Goal: Task Accomplishment & Management: Use online tool/utility

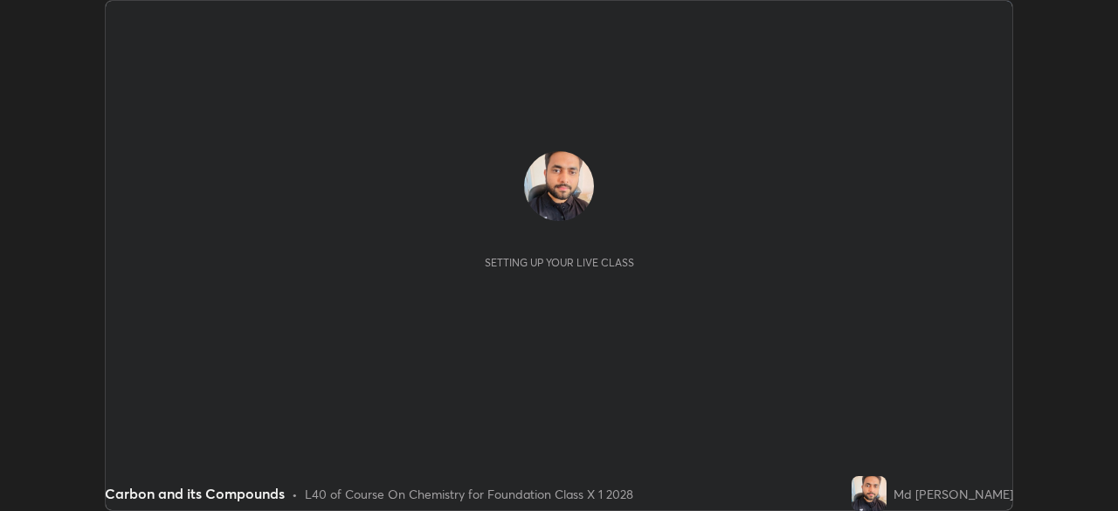
scroll to position [511, 1117]
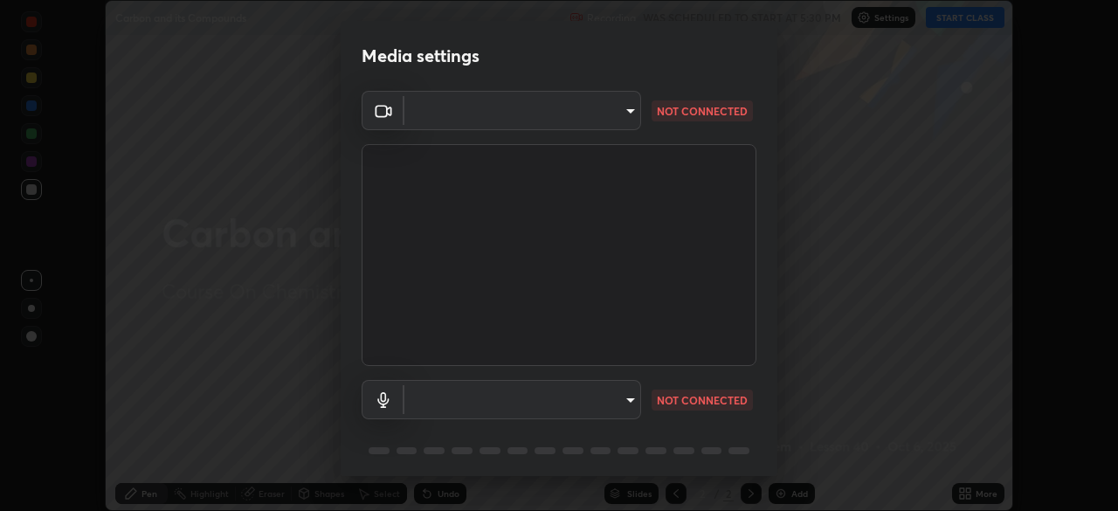
type input "a3b5dc79f1ecfe858b455d0bb3e71d1968431809174183cca7ad938a8bc51832"
type input "communications"
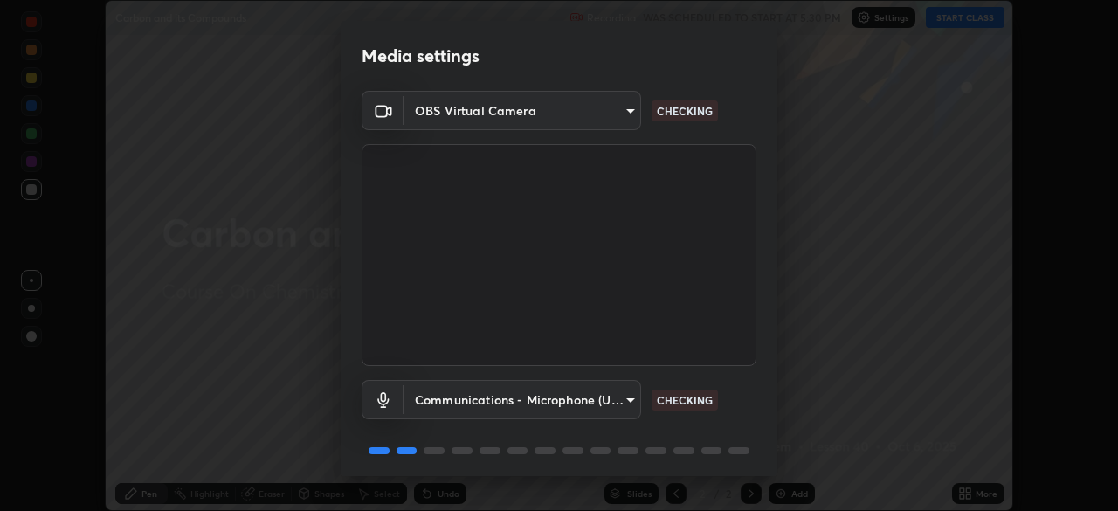
click at [623, 115] on body "Erase all Carbon and its Compounds Recording WAS SCHEDULED TO START AT 5:30 PM …" at bounding box center [559, 255] width 1118 height 511
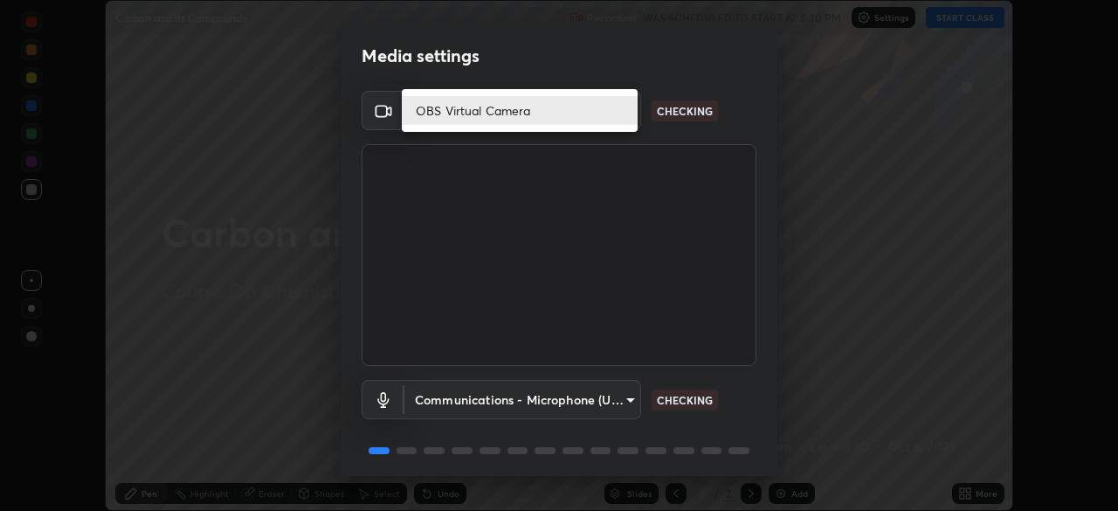
click at [606, 121] on li "OBS Virtual Camera" at bounding box center [520, 110] width 236 height 29
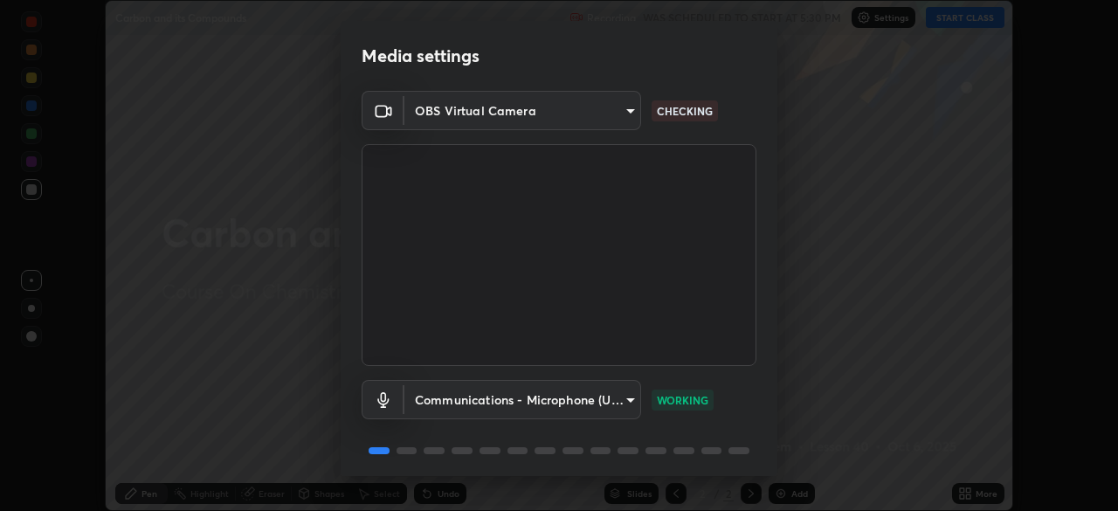
click at [606, 114] on body "Erase all Carbon and its Compounds Recording WAS SCHEDULED TO START AT 5:30 PM …" at bounding box center [559, 255] width 1118 height 511
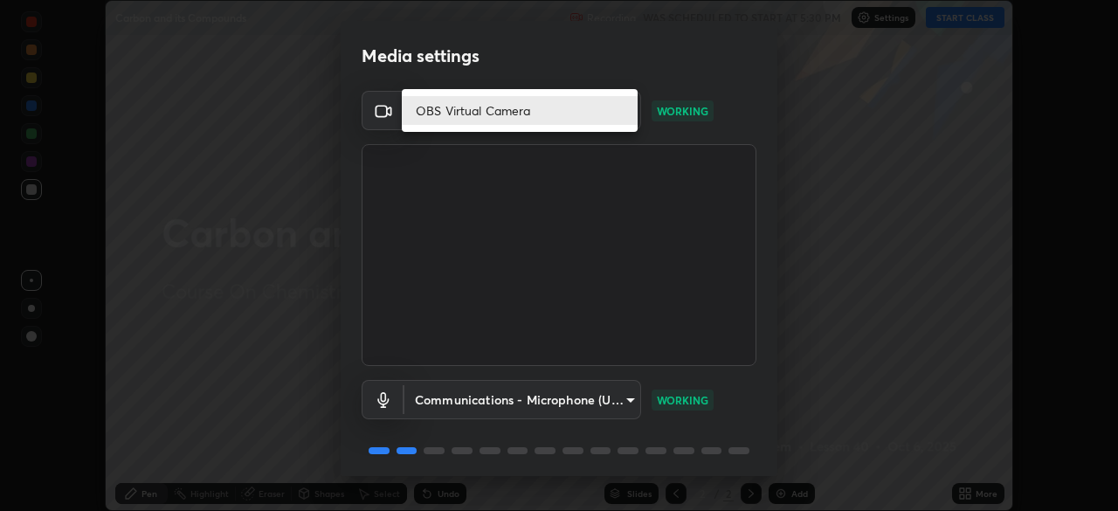
click at [618, 114] on li "OBS Virtual Camera" at bounding box center [520, 110] width 236 height 29
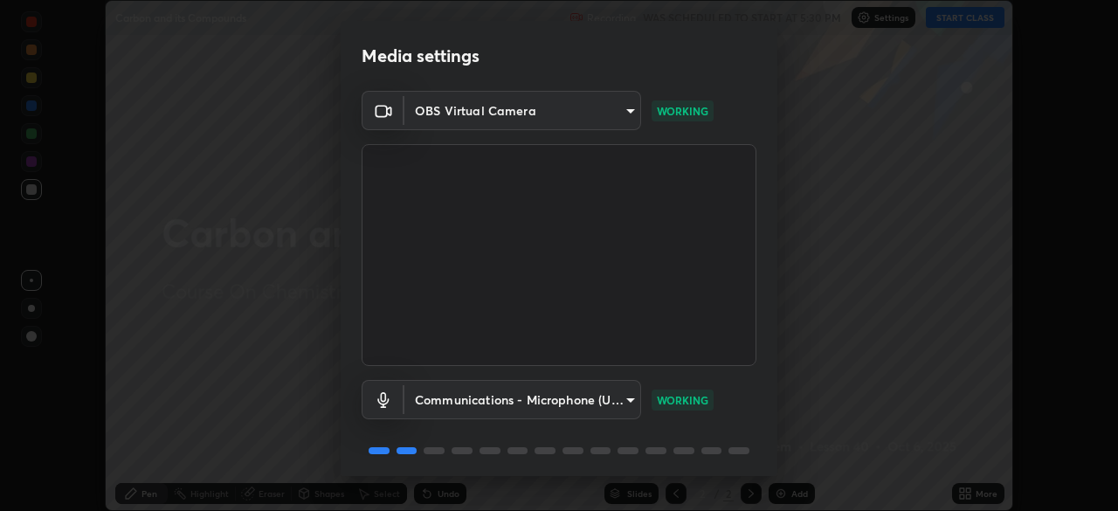
click at [667, 393] on p "WORKING" at bounding box center [683, 400] width 52 height 16
click at [727, 389] on div "Communications - Microphone (USB PnP Sound Device) (08bb:2902) communications W…" at bounding box center [559, 399] width 395 height 39
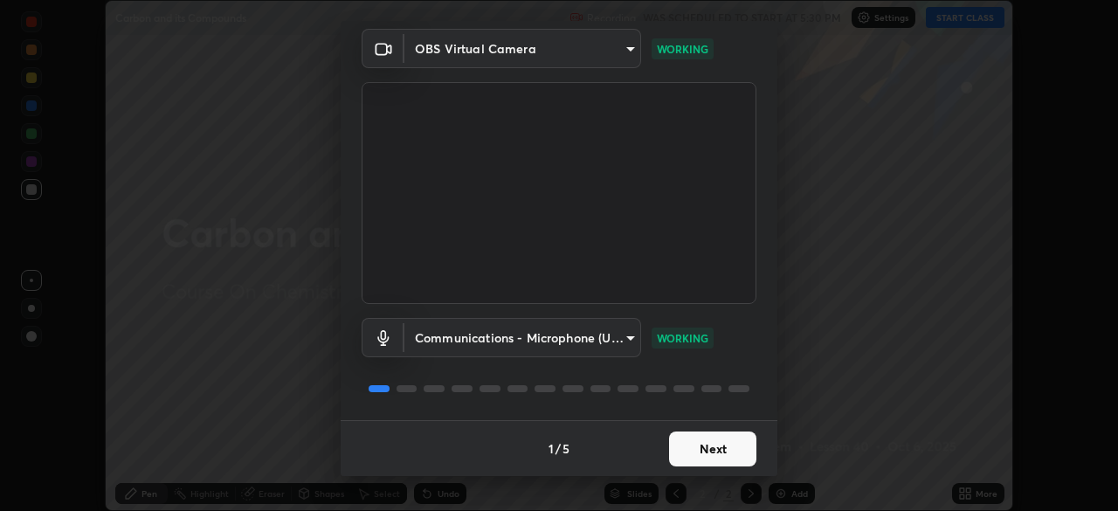
click at [724, 453] on button "Next" at bounding box center [712, 448] width 87 height 35
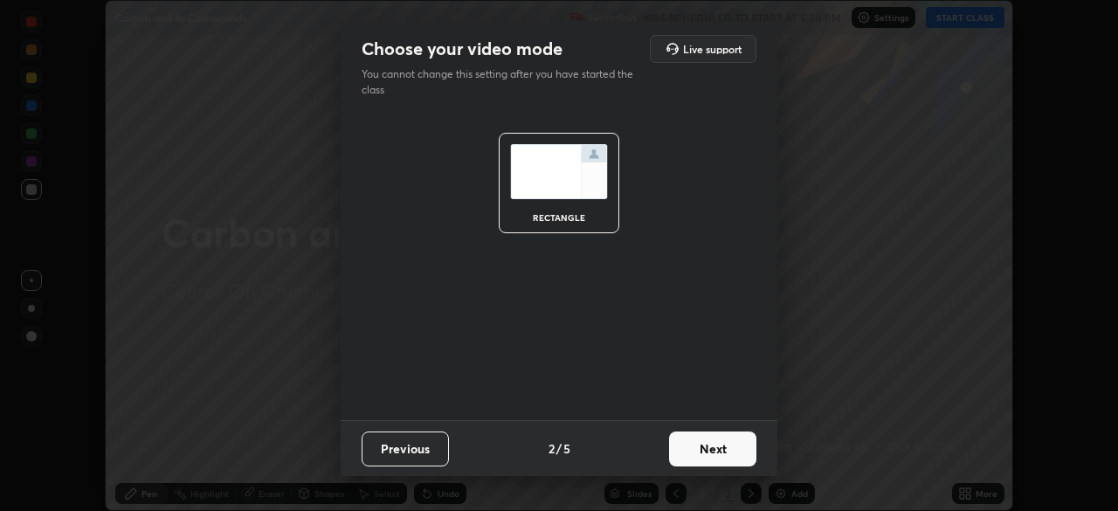
click at [731, 445] on button "Next" at bounding box center [712, 448] width 87 height 35
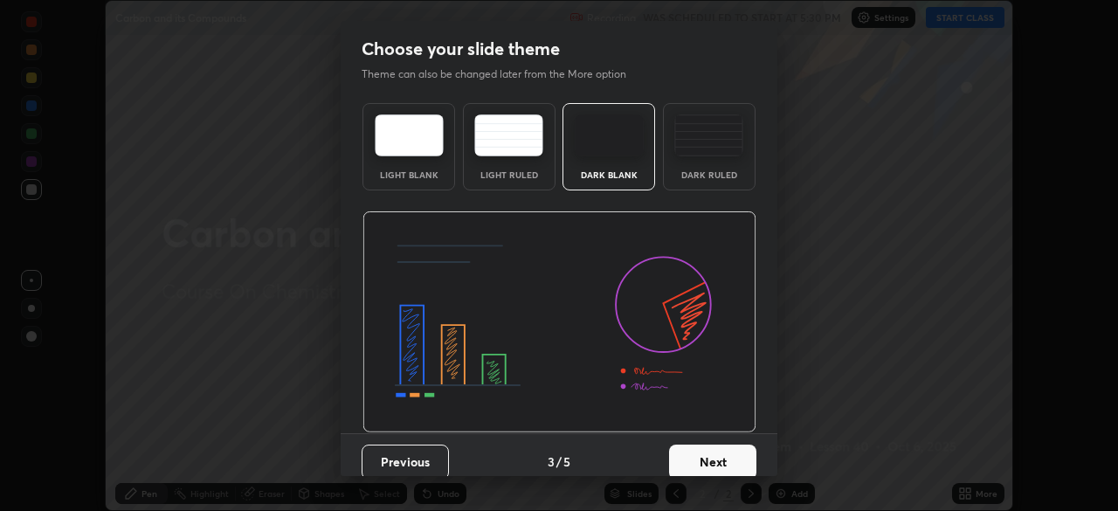
click at [734, 458] on button "Next" at bounding box center [712, 461] width 87 height 35
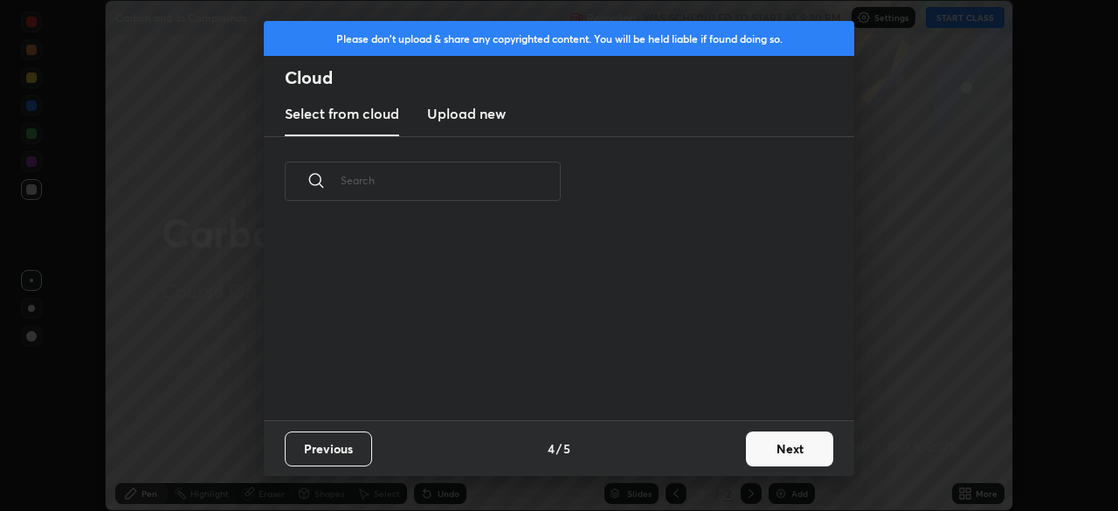
scroll to position [194, 561]
click at [757, 458] on button "Next" at bounding box center [789, 448] width 87 height 35
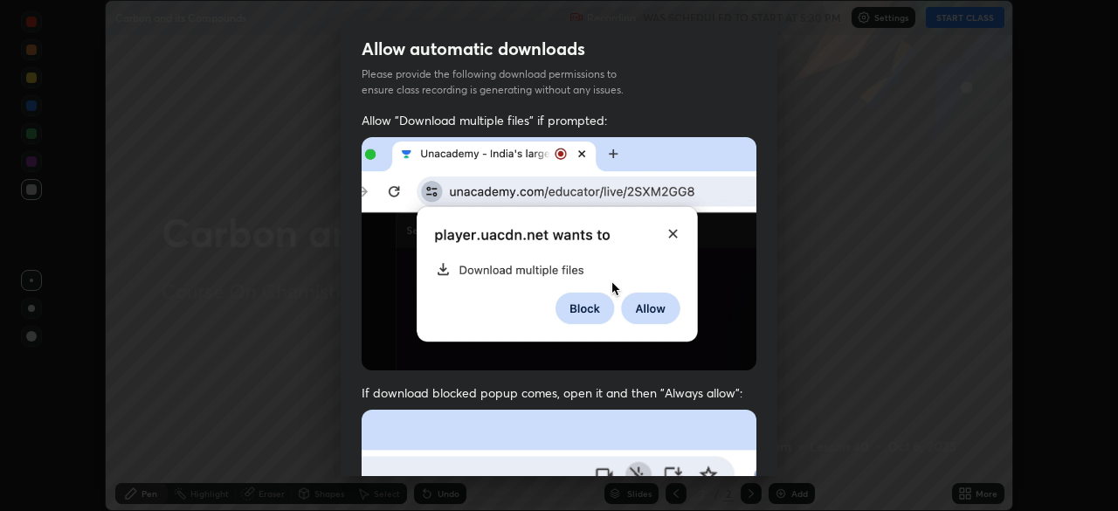
click at [753, 450] on div "Allow "Download multiple files" if prompted: If download blocked popup comes, o…" at bounding box center [559, 479] width 437 height 735
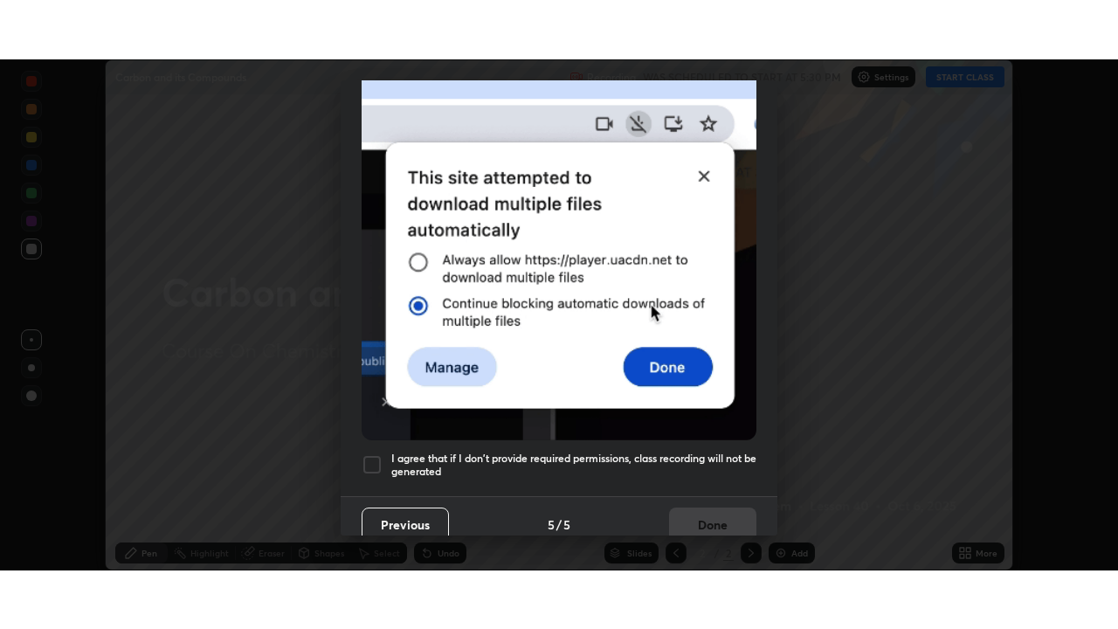
scroll to position [418, 0]
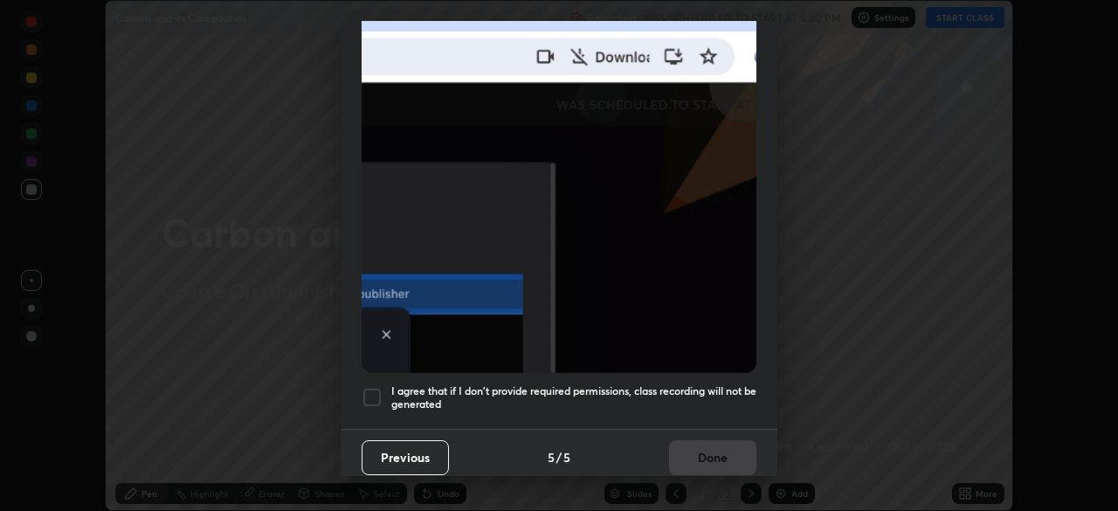
click at [383, 387] on div "I agree that if I don't provide required permissions, class recording will not …" at bounding box center [559, 397] width 395 height 21
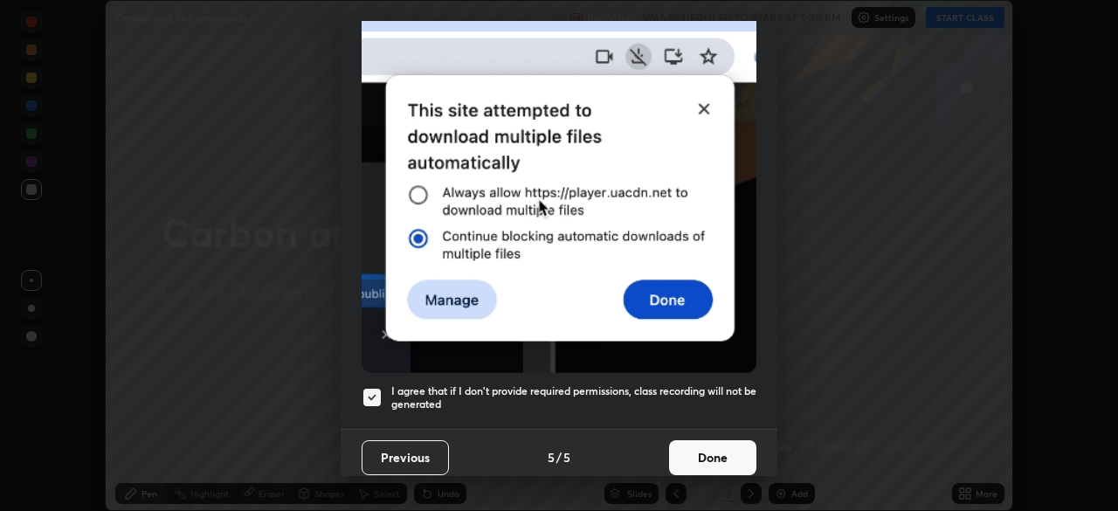
click at [697, 448] on button "Done" at bounding box center [712, 457] width 87 height 35
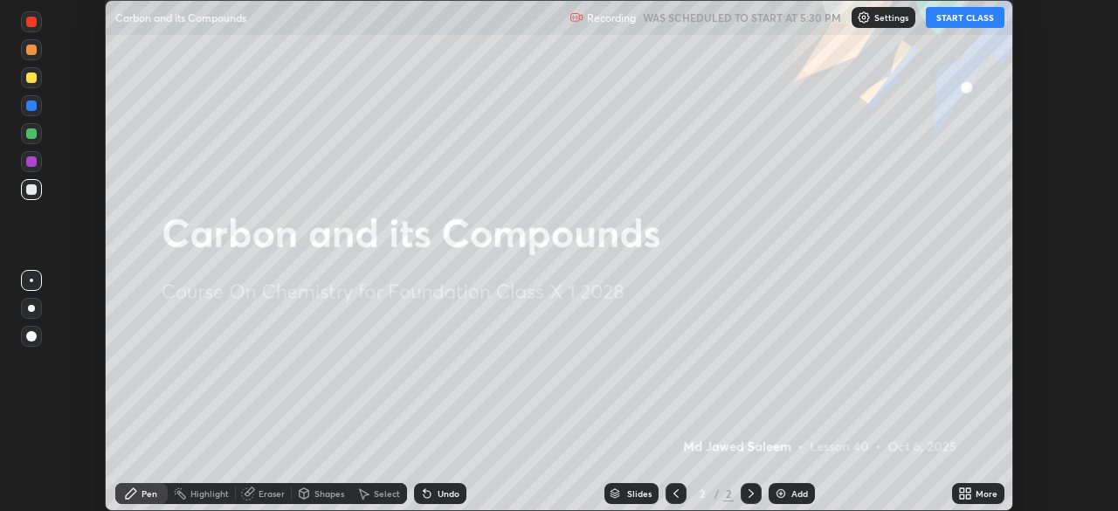
click at [954, 24] on button "START CLASS" at bounding box center [965, 17] width 79 height 21
click at [962, 488] on icon at bounding box center [962, 490] width 4 height 4
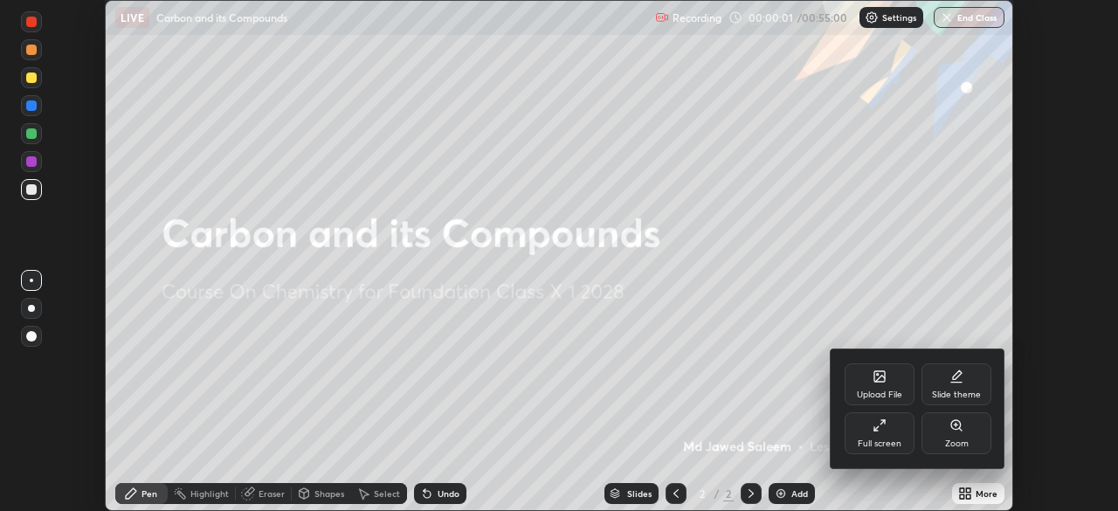
click at [847, 415] on div "Full screen" at bounding box center [879, 433] width 70 height 42
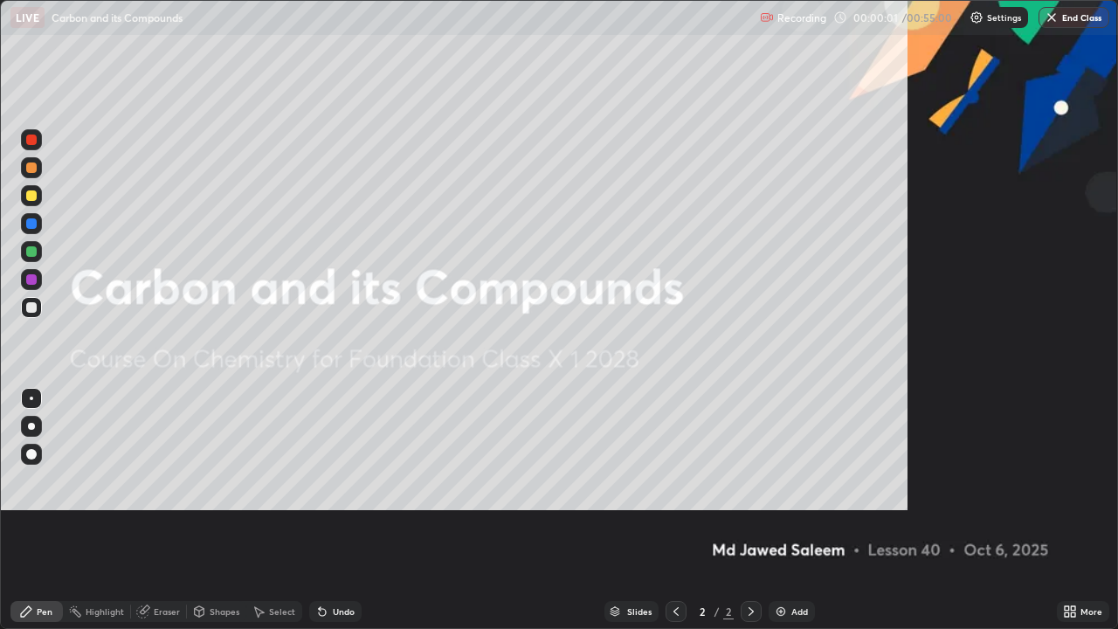
scroll to position [629, 1118]
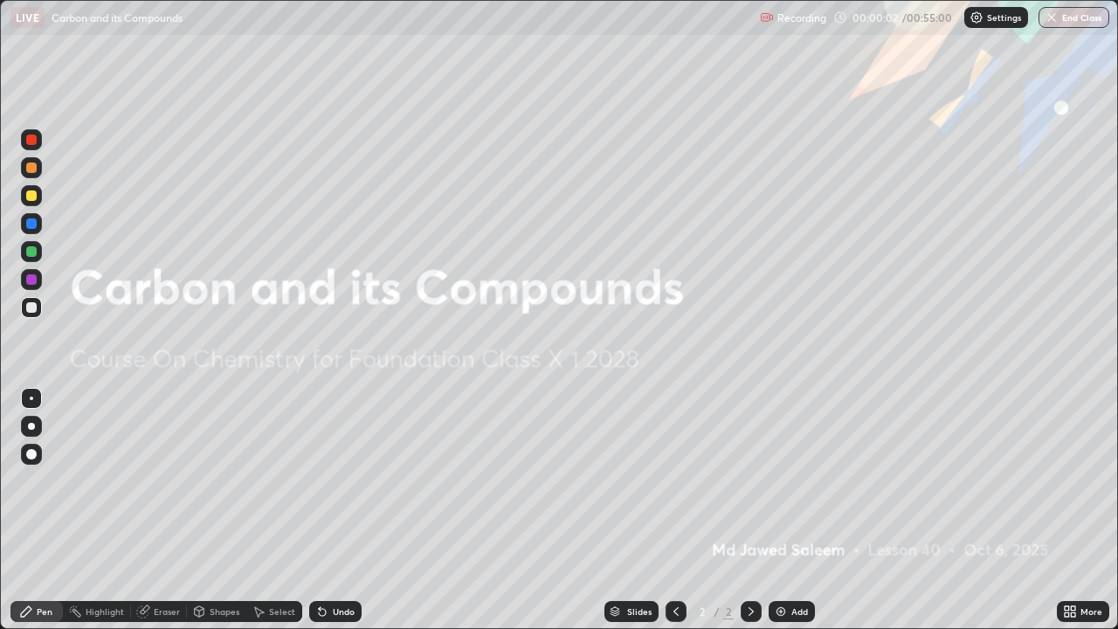
click at [797, 510] on div "Add" at bounding box center [799, 611] width 17 height 9
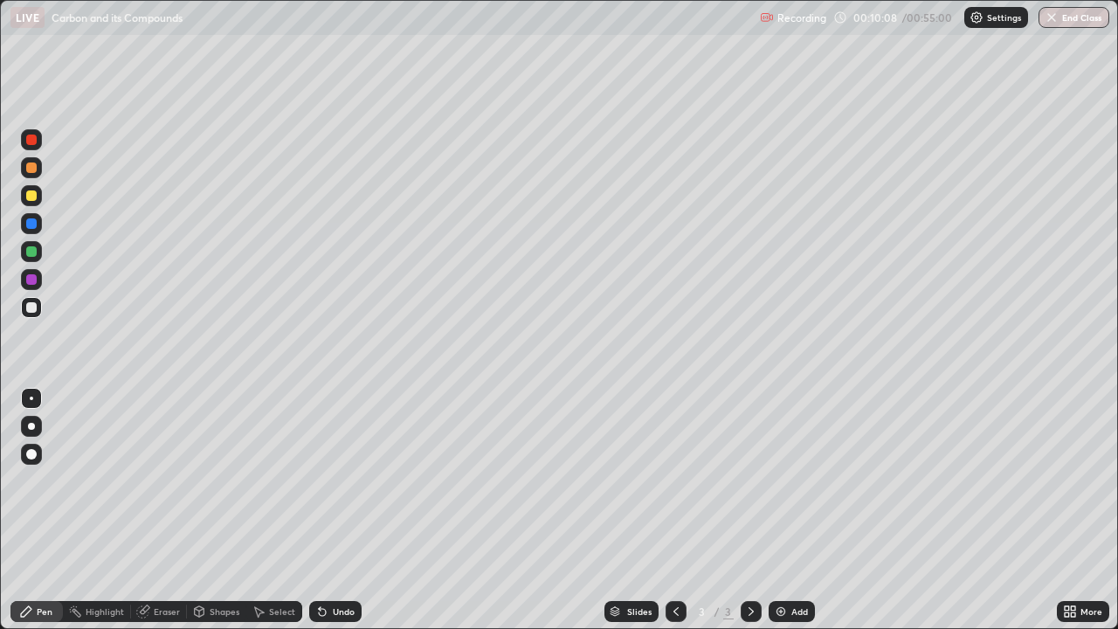
click at [789, 510] on div "Add" at bounding box center [791, 611] width 46 height 21
click at [155, 510] on div "Eraser" at bounding box center [159, 611] width 56 height 21
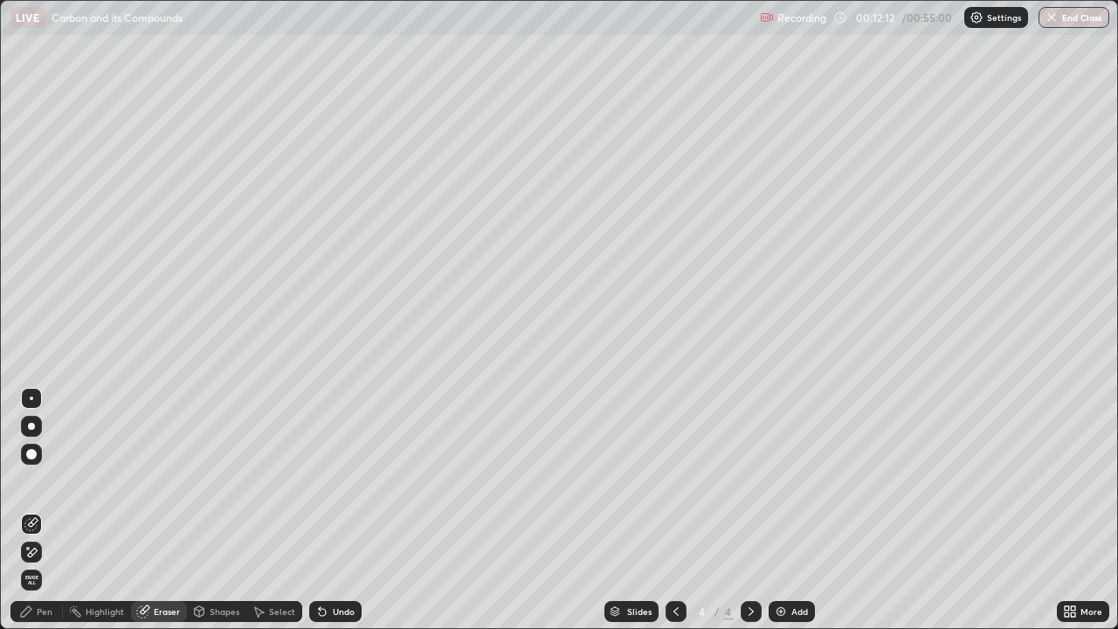
click at [38, 510] on div "Pen" at bounding box center [45, 611] width 16 height 9
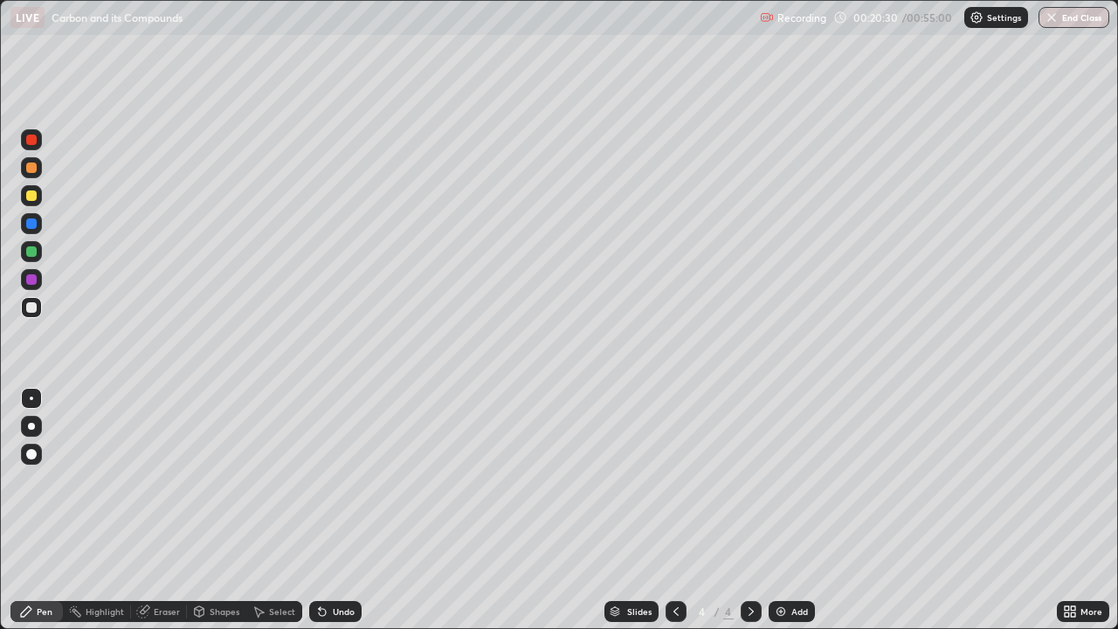
click at [795, 510] on div "Add" at bounding box center [799, 611] width 17 height 9
click at [36, 144] on div at bounding box center [31, 139] width 21 height 21
click at [52, 248] on div "Erase all" at bounding box center [31, 314] width 42 height 559
click at [52, 245] on div "Erase all" at bounding box center [31, 314] width 42 height 559
click at [31, 196] on div at bounding box center [31, 195] width 10 height 10
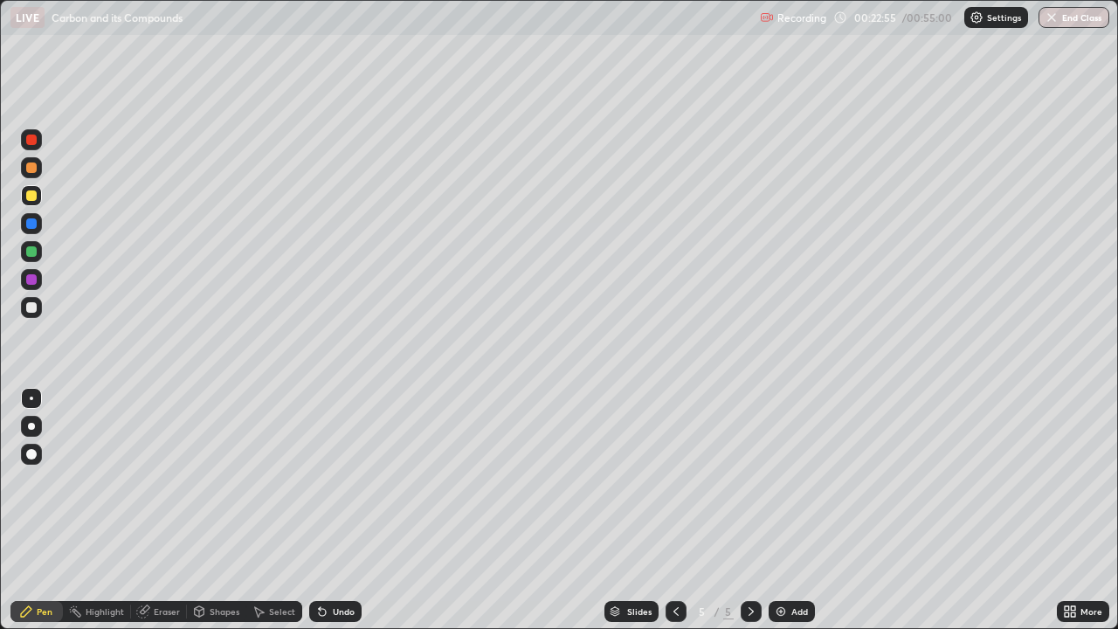
click at [40, 304] on div at bounding box center [31, 307] width 21 height 21
click at [336, 510] on div "Undo" at bounding box center [344, 611] width 22 height 9
click at [804, 510] on div "Add" at bounding box center [799, 611] width 17 height 9
click at [672, 510] on icon at bounding box center [676, 611] width 14 height 14
click at [783, 510] on img at bounding box center [781, 611] width 14 height 14
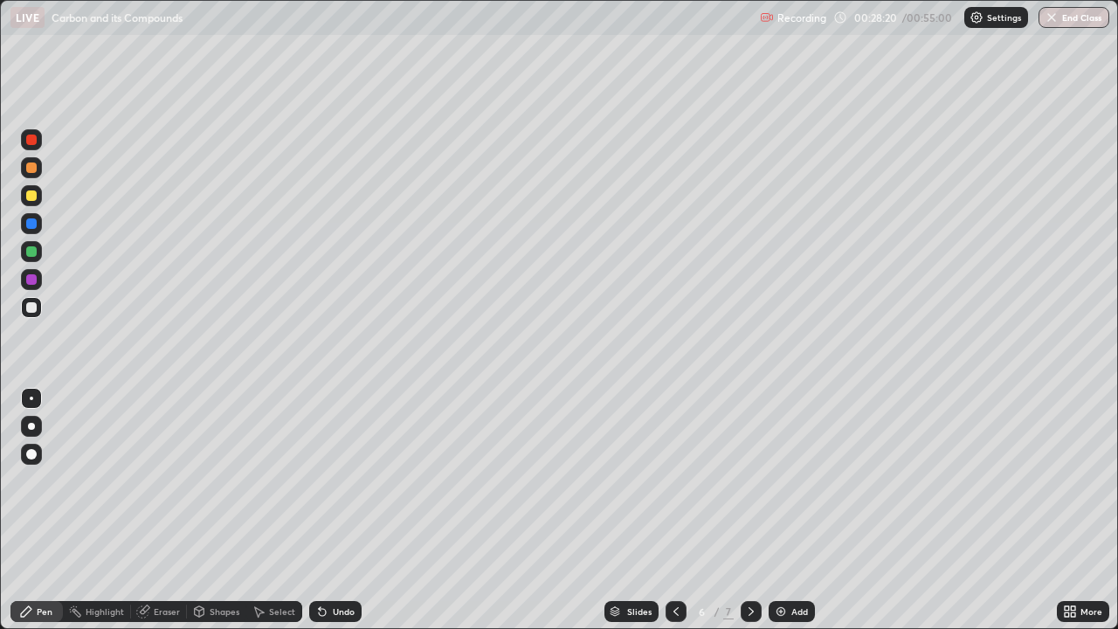
click at [665, 510] on div at bounding box center [675, 611] width 21 height 21
click at [744, 510] on icon at bounding box center [751, 611] width 14 height 14
click at [788, 510] on div "Add" at bounding box center [791, 611] width 46 height 21
click at [793, 510] on div "Add" at bounding box center [799, 611] width 17 height 9
click at [797, 510] on div "Add" at bounding box center [791, 611] width 46 height 21
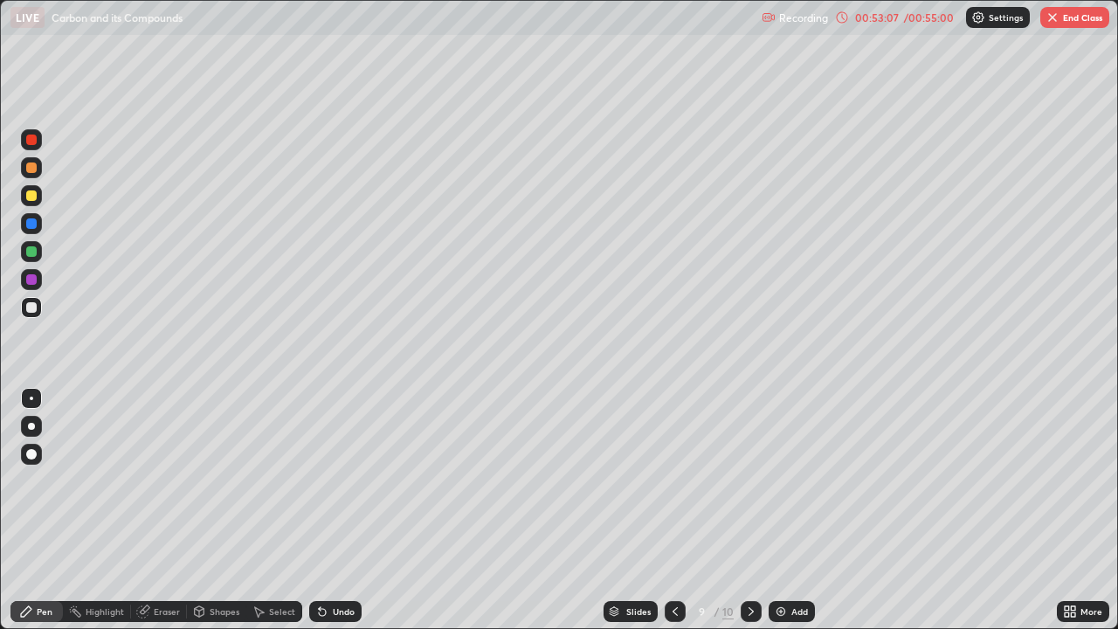
click at [741, 510] on div at bounding box center [750, 611] width 21 height 35
click at [644, 510] on div "Slides" at bounding box center [630, 611] width 54 height 21
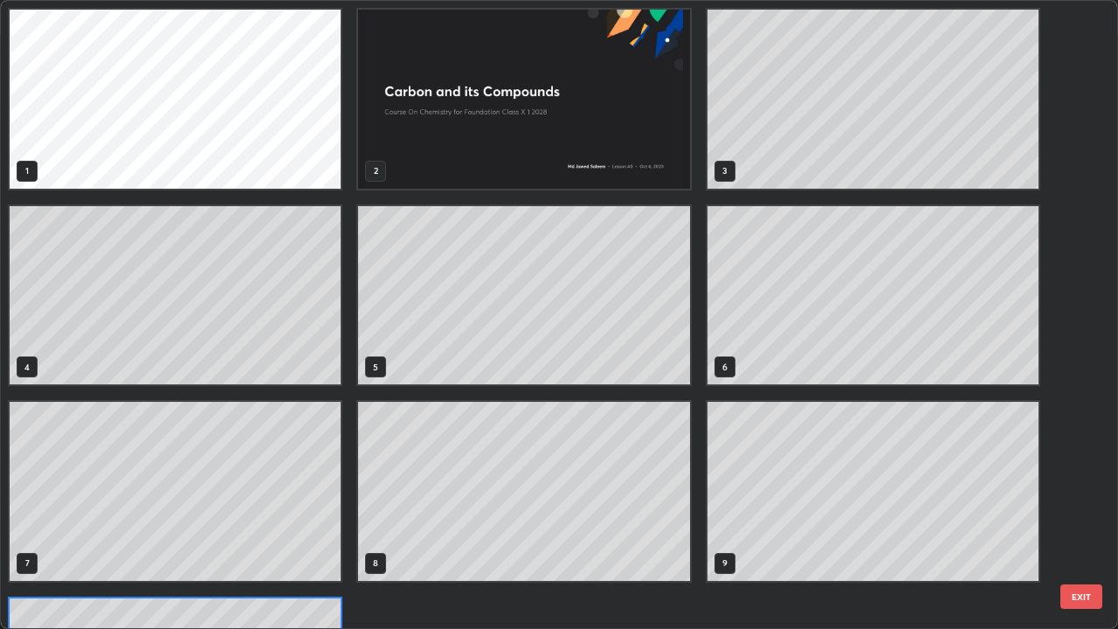
scroll to position [622, 1107]
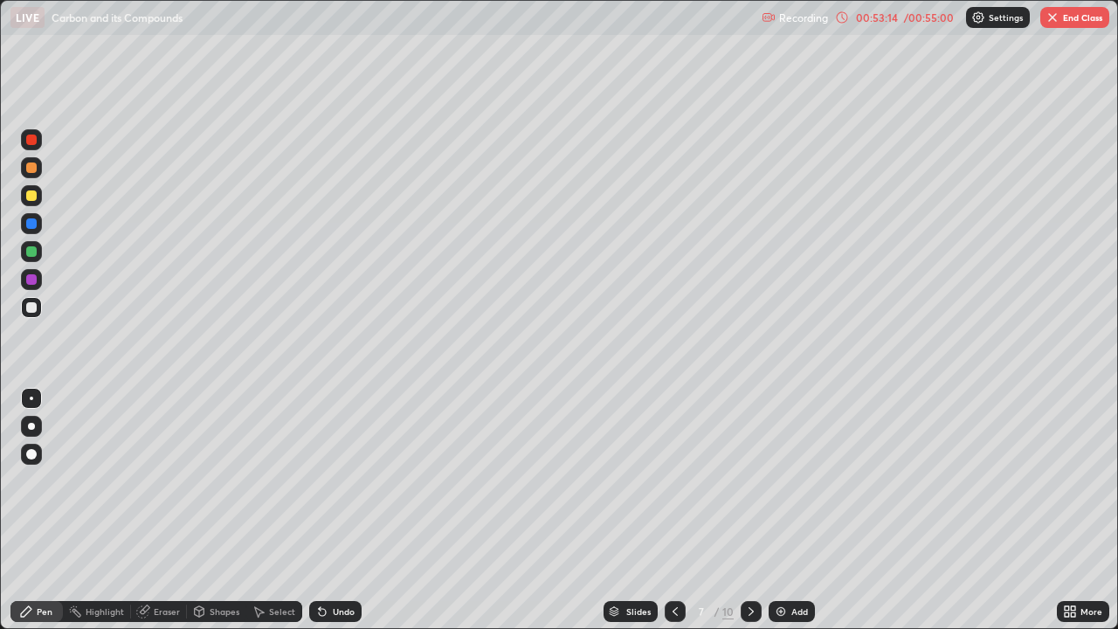
click at [173, 510] on div "Eraser" at bounding box center [159, 611] width 56 height 21
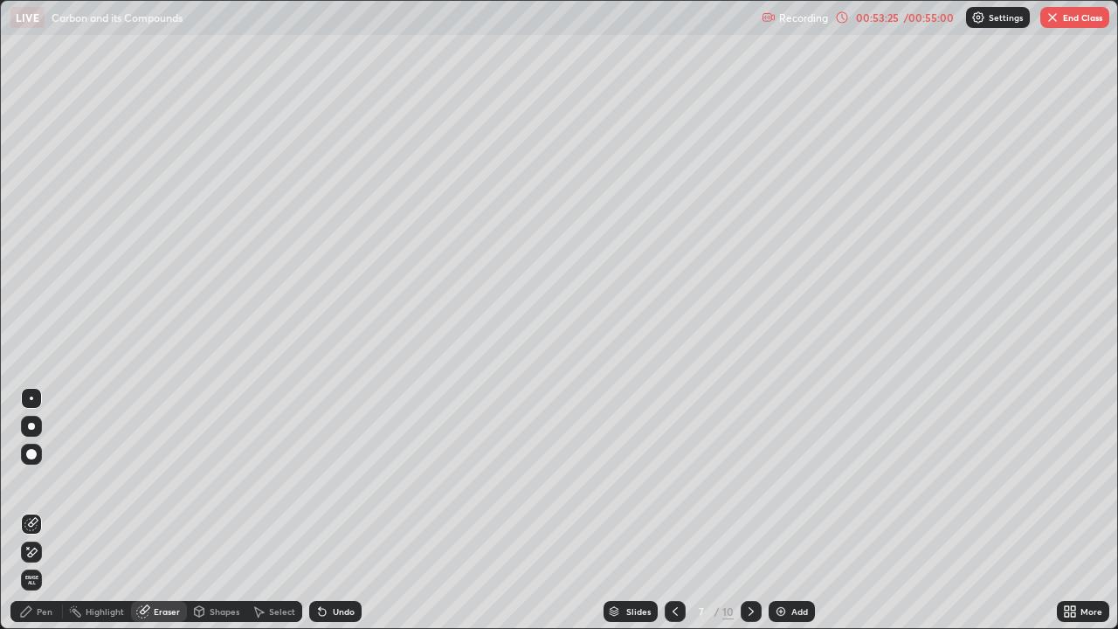
click at [784, 510] on img at bounding box center [781, 611] width 14 height 14
click at [781, 510] on img at bounding box center [781, 611] width 14 height 14
click at [37, 510] on div "Pen" at bounding box center [36, 611] width 52 height 21
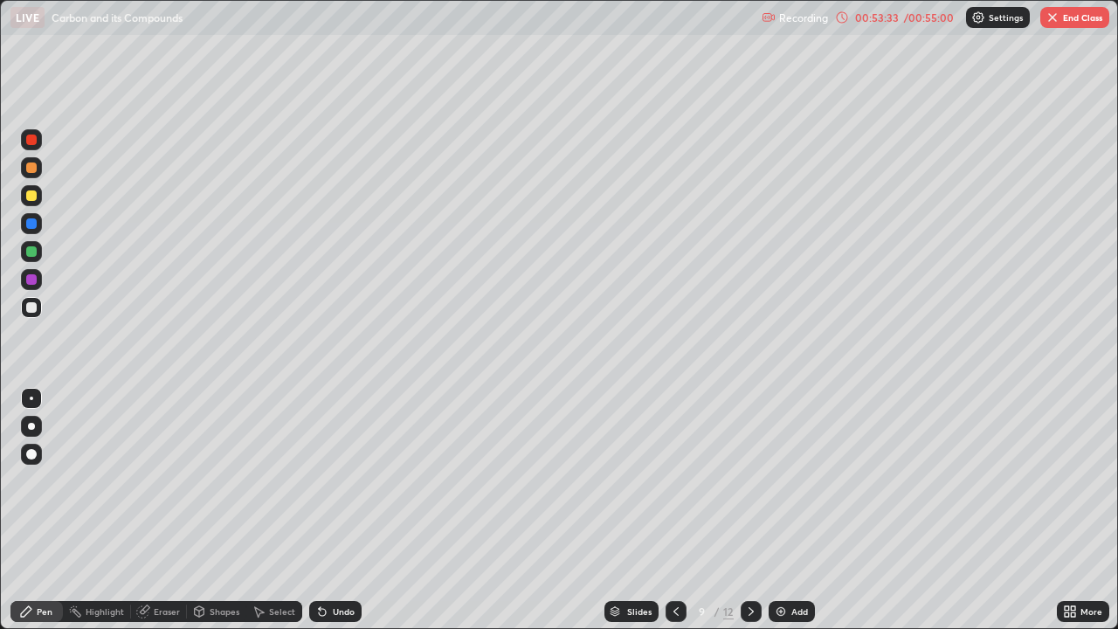
click at [42, 510] on div "Pen" at bounding box center [36, 611] width 52 height 21
click at [1081, 17] on button "End Class" at bounding box center [1074, 17] width 69 height 21
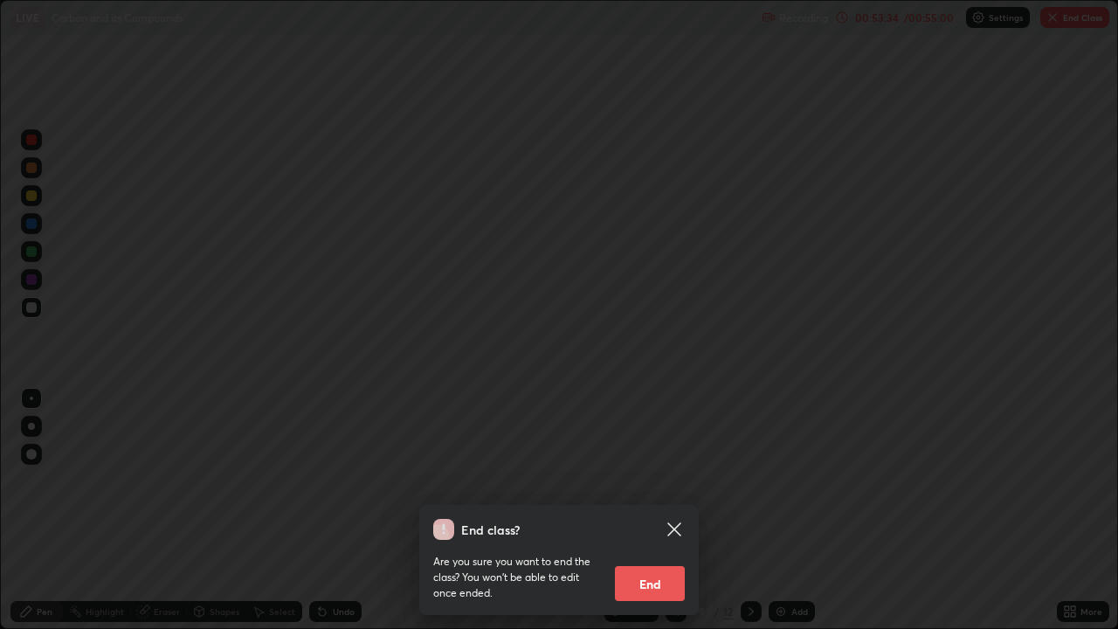
click at [1077, 17] on div at bounding box center [559, 314] width 1118 height 629
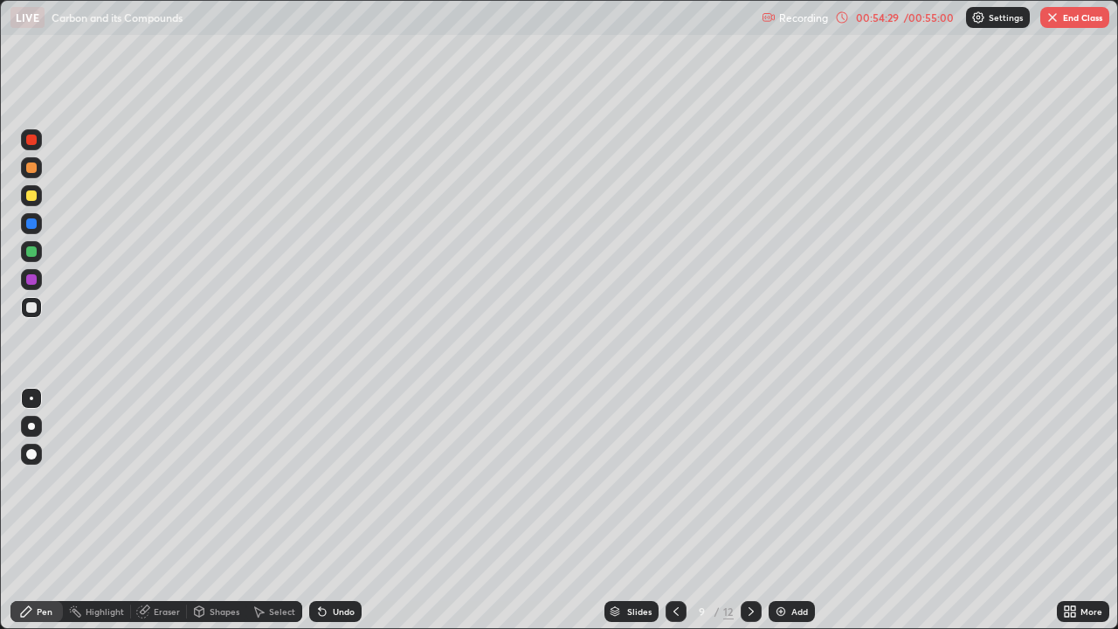
click at [1069, 17] on button "End Class" at bounding box center [1074, 17] width 69 height 21
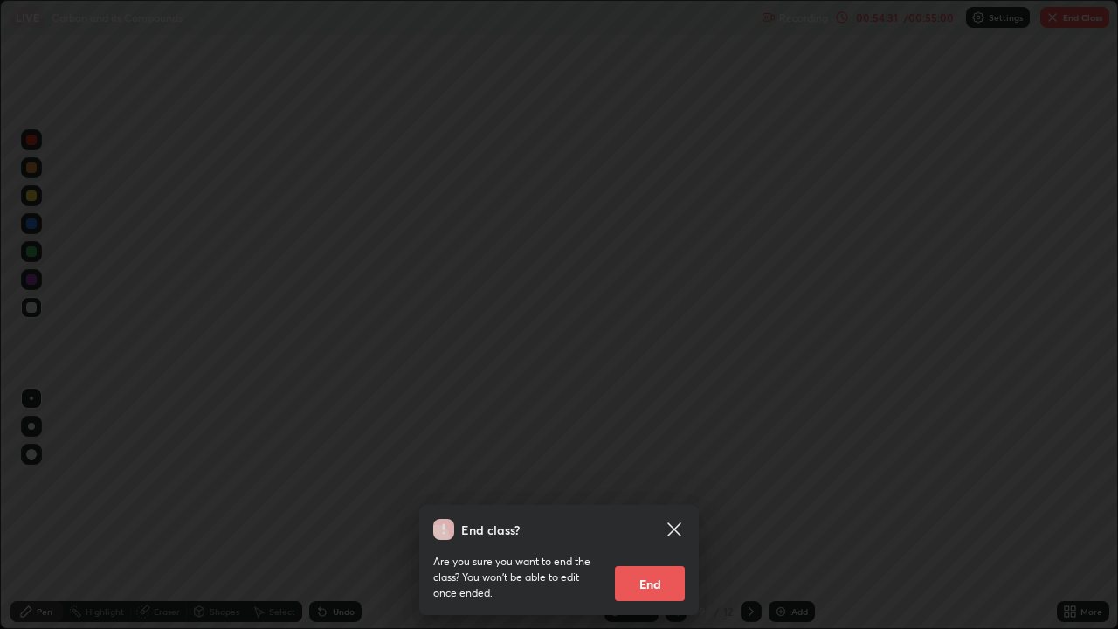
click at [658, 510] on button "End" at bounding box center [650, 583] width 70 height 35
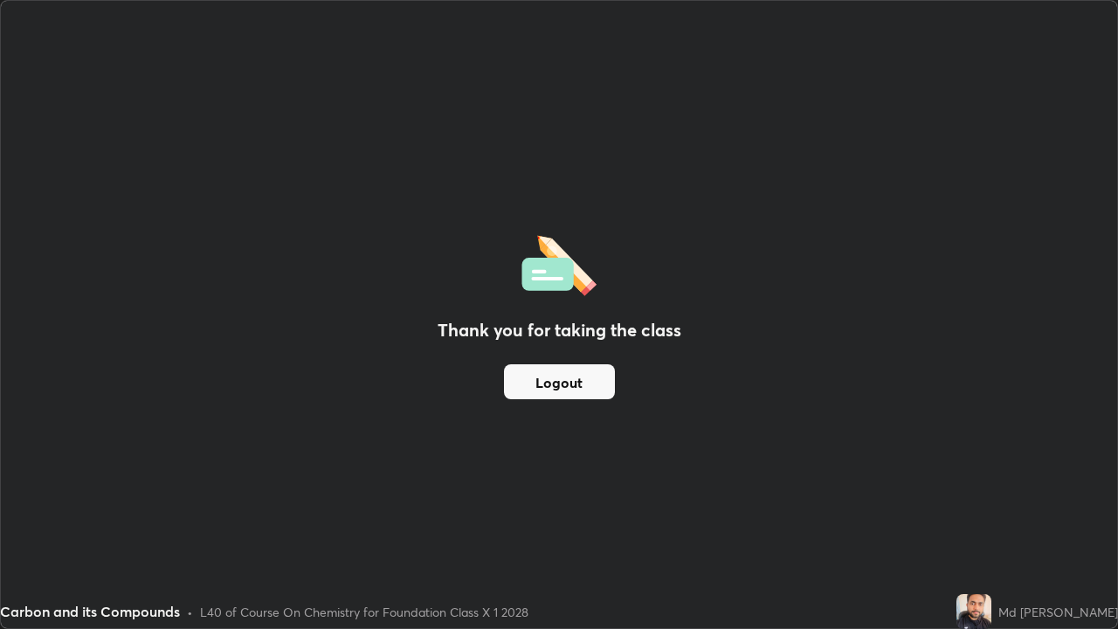
click at [533, 375] on button "Logout" at bounding box center [559, 381] width 111 height 35
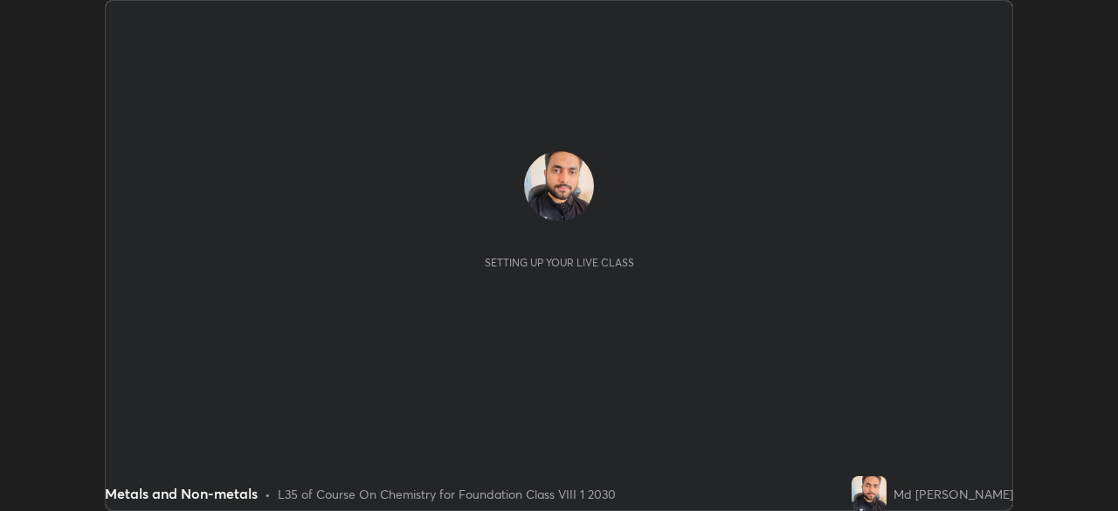
scroll to position [511, 1117]
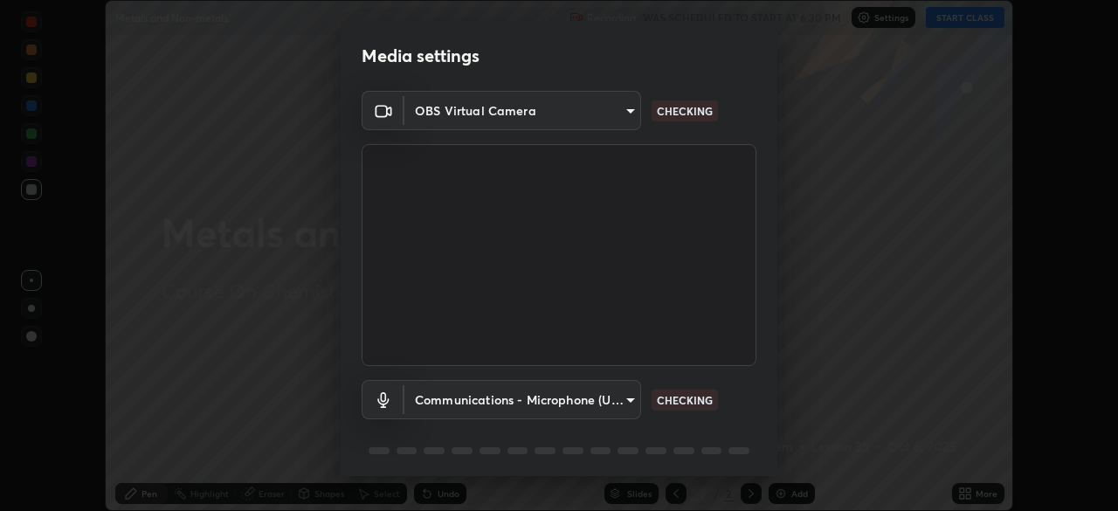
type input "a3b5dc79f1ecfe858b455d0bb3e71d1968431809174183cca7ad938a8bc51832"
type input "communications"
click at [618, 116] on body "Erase all Metals and Non-metals Recording WAS SCHEDULED TO START AT 6:30 PM Set…" at bounding box center [559, 255] width 1118 height 511
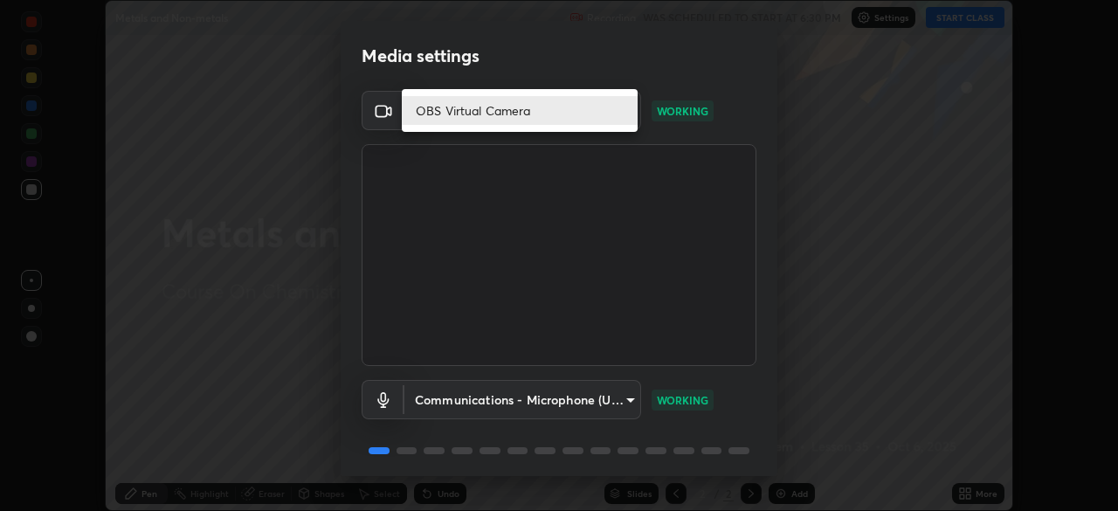
click at [617, 108] on li "OBS Virtual Camera" at bounding box center [520, 110] width 236 height 29
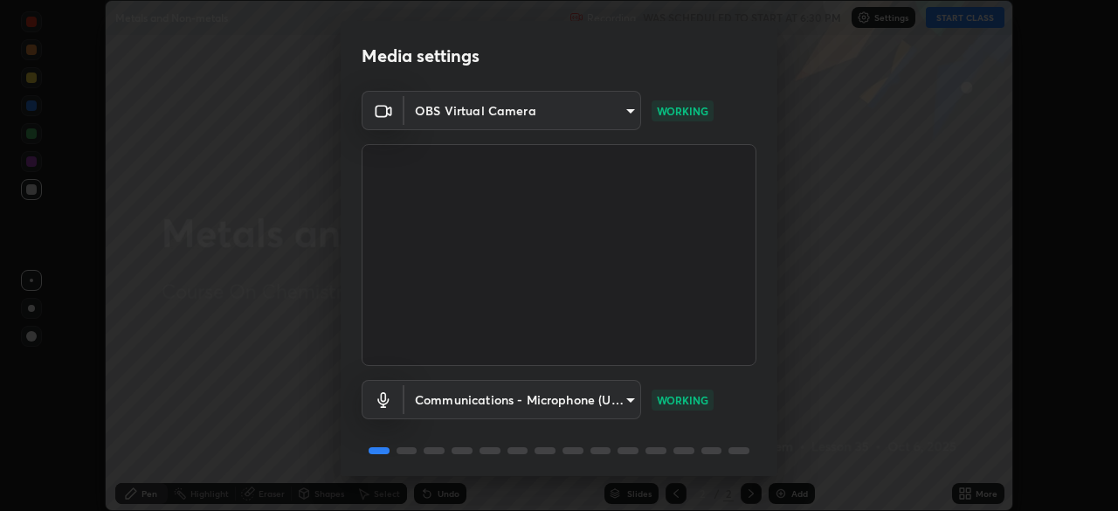
click at [611, 117] on body "Erase all Metals and Non-metals Recording WAS SCHEDULED TO START AT 6:30 PM Set…" at bounding box center [559, 255] width 1118 height 511
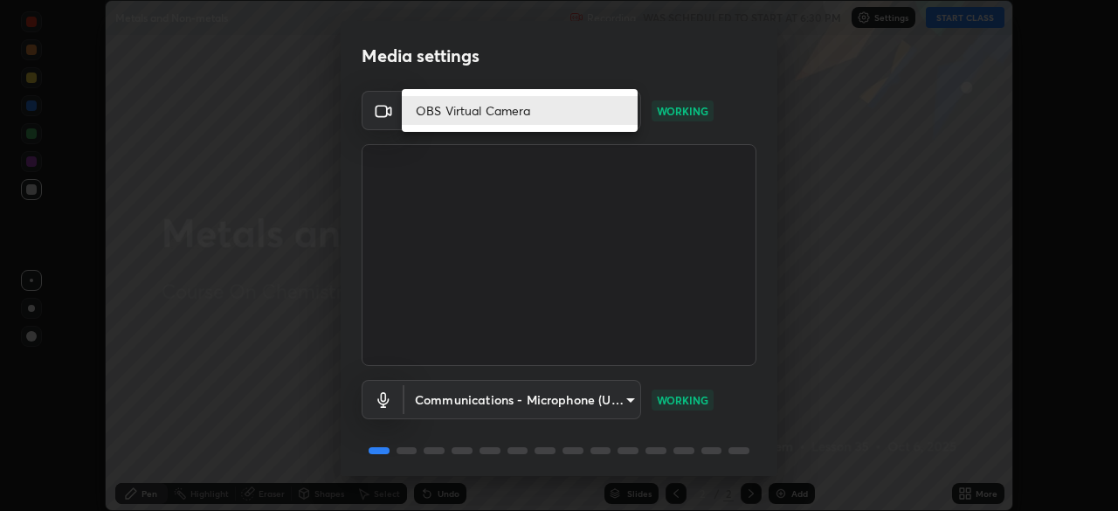
click at [614, 114] on li "OBS Virtual Camera" at bounding box center [520, 110] width 236 height 29
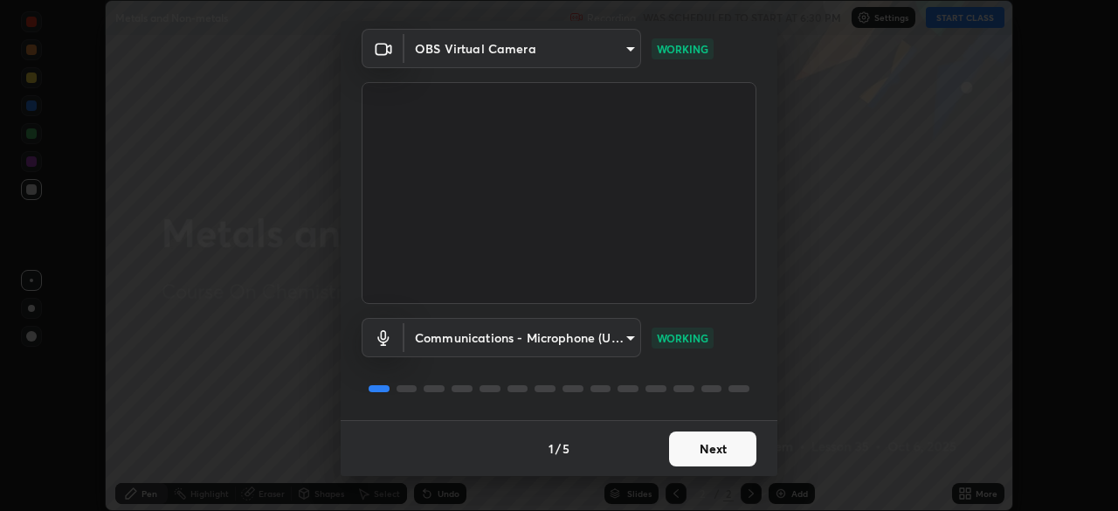
scroll to position [0, 0]
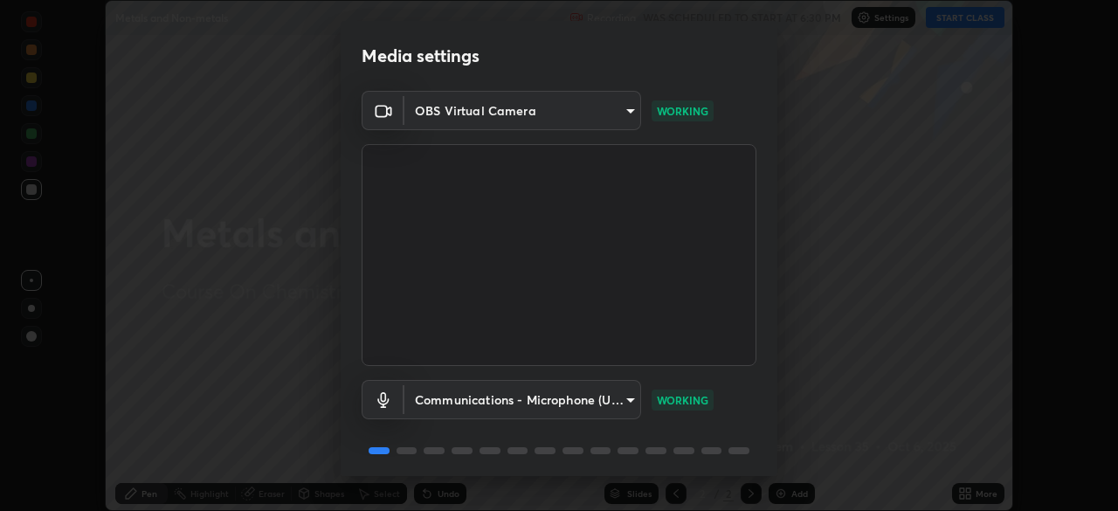
click at [626, 119] on body "Erase all Metals and Non-metals Recording WAS SCHEDULED TO START AT 6:30 PM Set…" at bounding box center [559, 255] width 1118 height 511
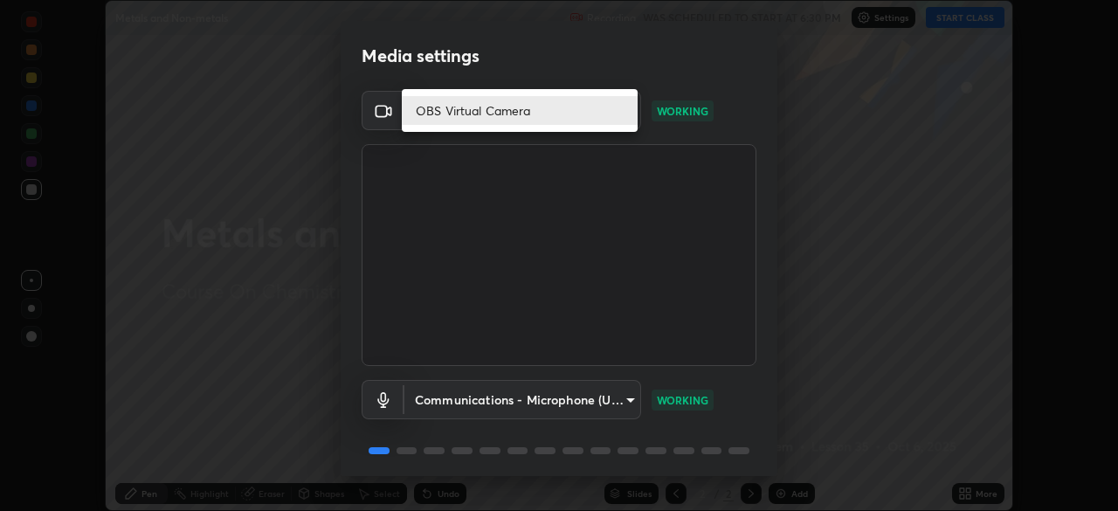
click at [626, 120] on li "OBS Virtual Camera" at bounding box center [520, 110] width 236 height 29
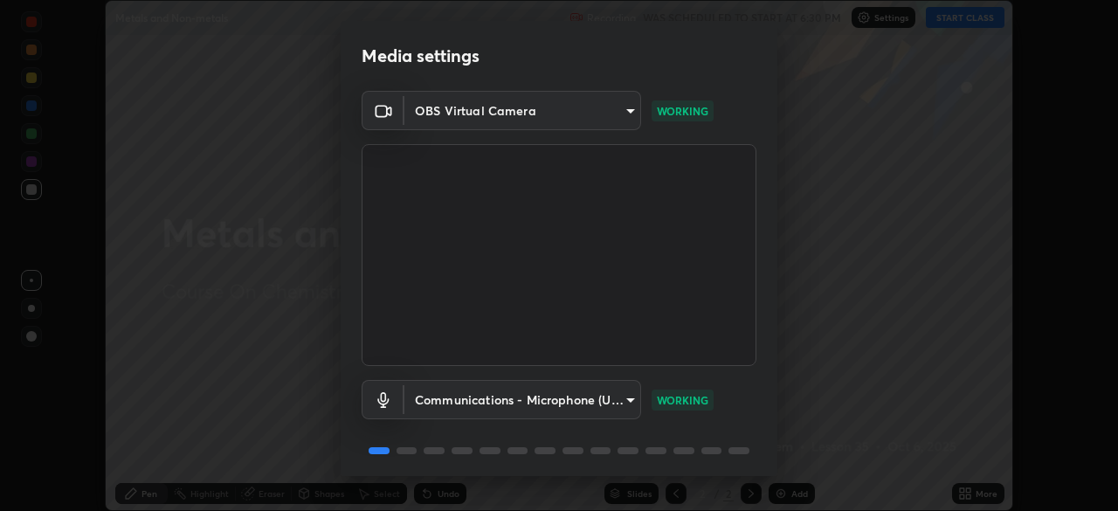
click at [613, 401] on body "Erase all Metals and Non-metals Recording WAS SCHEDULED TO START AT 6:30 PM Set…" at bounding box center [559, 255] width 1118 height 511
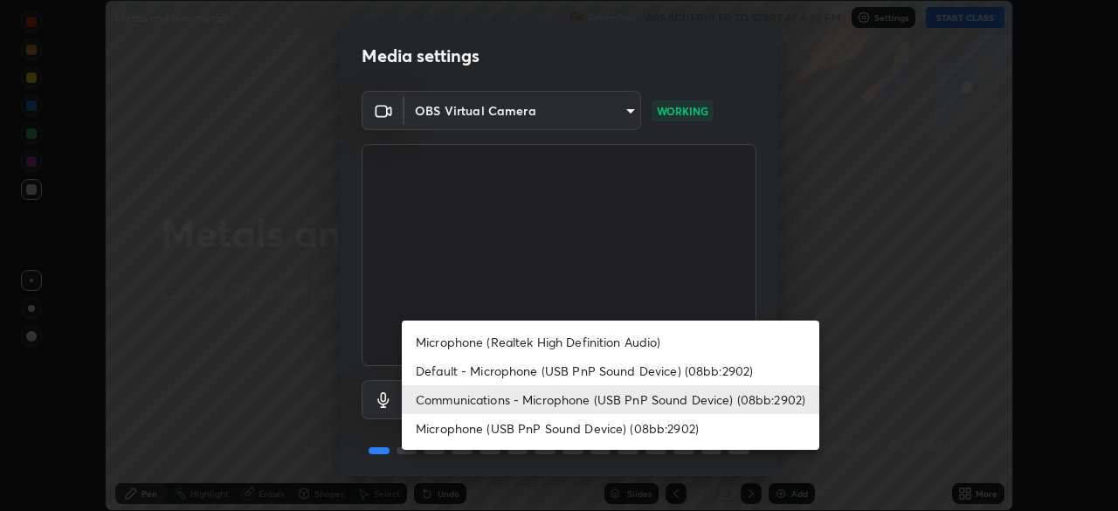
click at [783, 203] on div at bounding box center [559, 255] width 1118 height 511
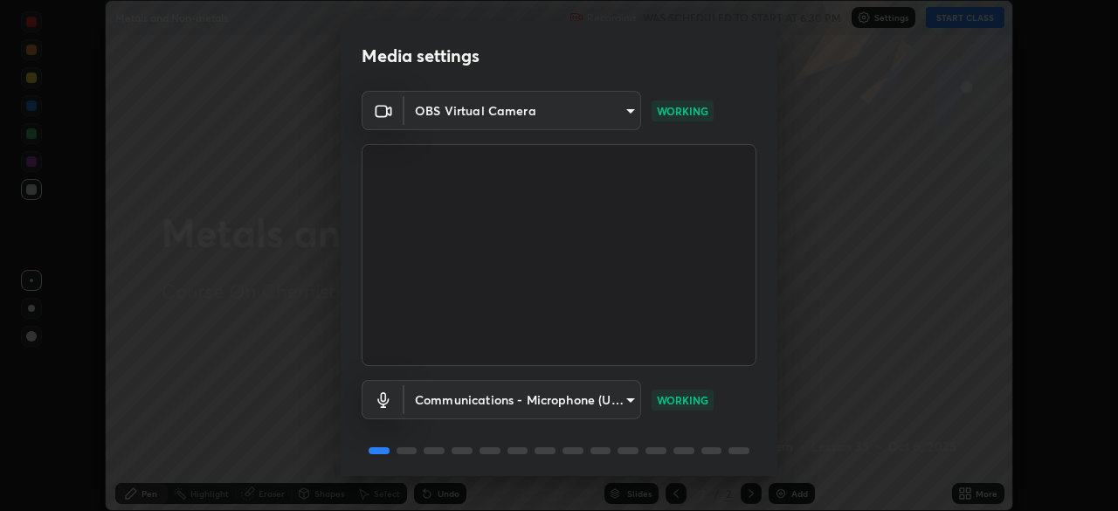
click at [212, 392] on div "Media settings OBS Virtual Camera a3b5dc79f1ecfe858b455d0bb3e71d196843180917418…" at bounding box center [559, 255] width 1118 height 511
click at [240, 391] on div "Media settings OBS Virtual Camera a3b5dc79f1ecfe858b455d0bb3e71d196843180917418…" at bounding box center [559, 255] width 1118 height 511
click at [465, 108] on body "Erase all Metals and Non-metals Recording WAS SCHEDULED TO START AT 6:30 PM Set…" at bounding box center [559, 255] width 1118 height 511
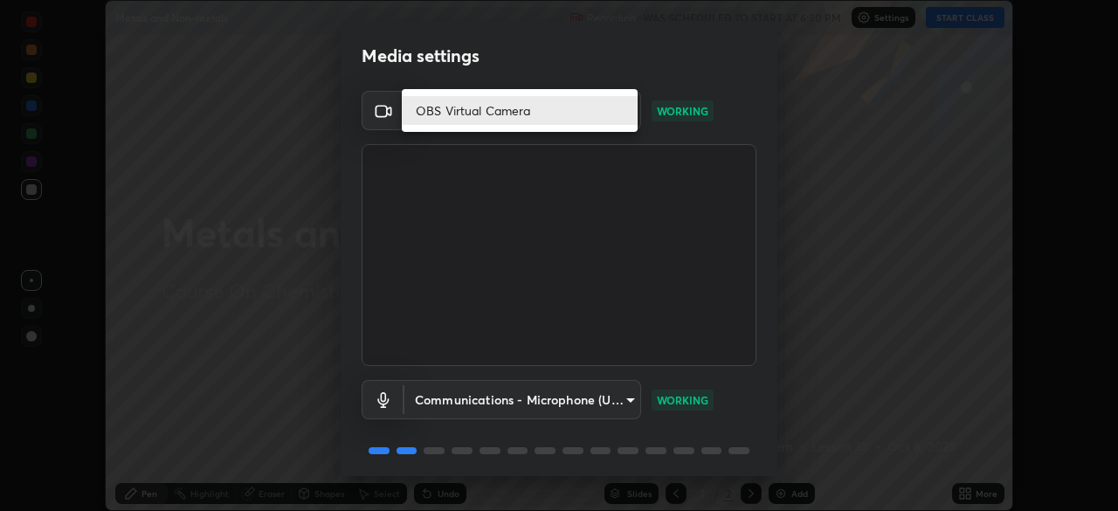
click at [286, 152] on div at bounding box center [559, 255] width 1118 height 511
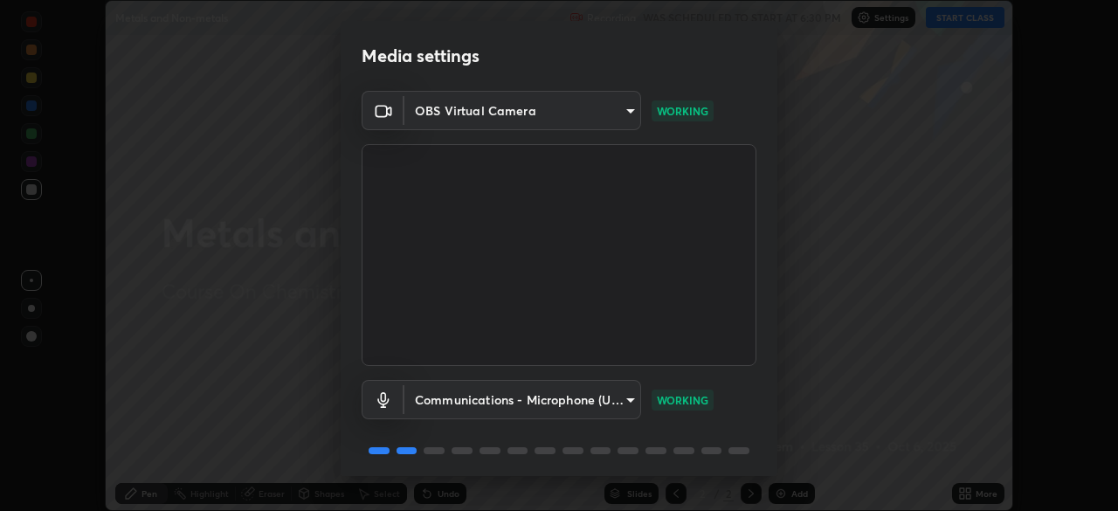
click at [816, 190] on div "Media settings OBS Virtual Camera a3b5dc79f1ecfe858b455d0bb3e71d196843180917418…" at bounding box center [559, 255] width 1118 height 511
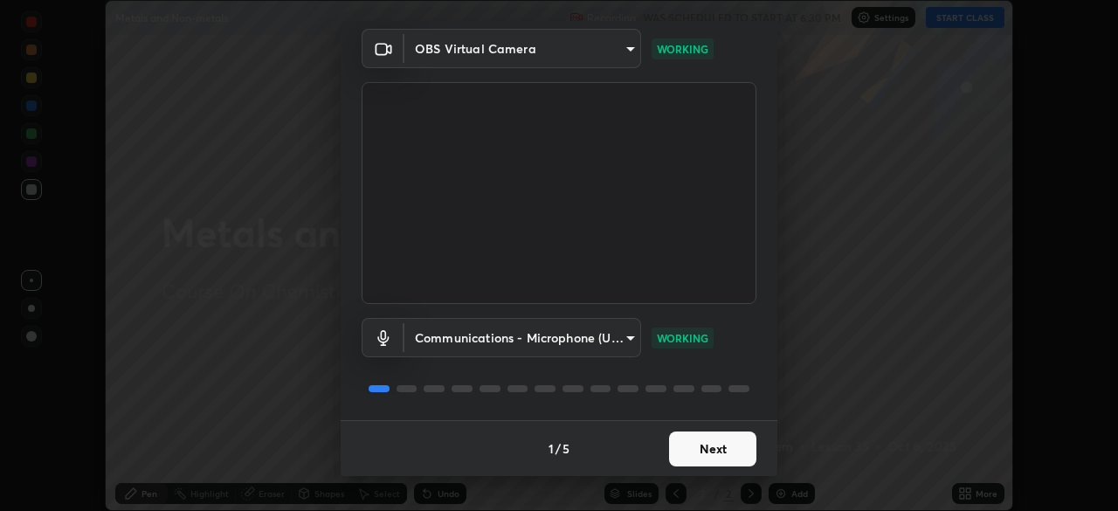
click at [607, 53] on body "Erase all Metals and Non-metals Recording WAS SCHEDULED TO START AT 6:30 PM Set…" at bounding box center [559, 255] width 1118 height 511
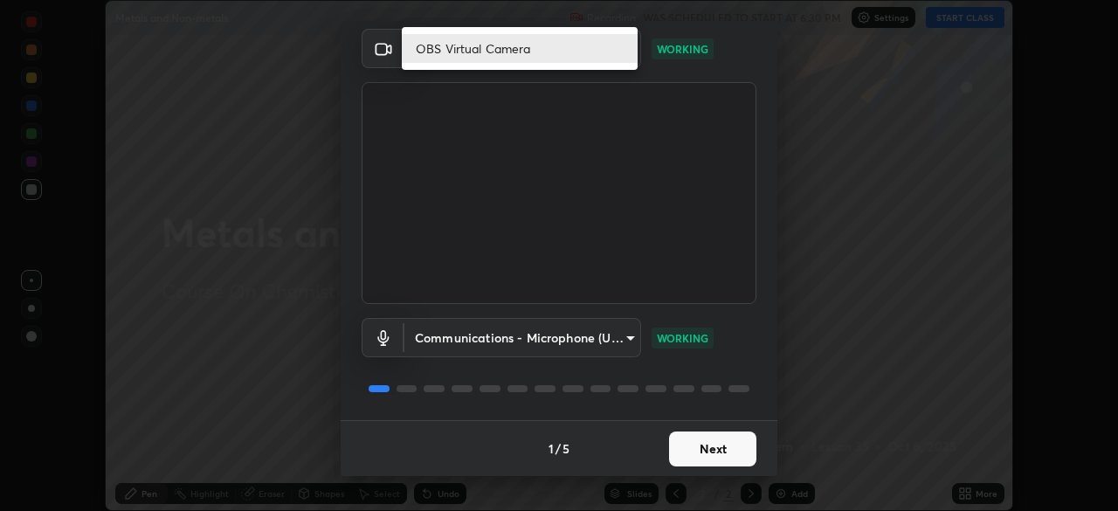
click at [614, 58] on li "OBS Virtual Camera" at bounding box center [520, 48] width 236 height 29
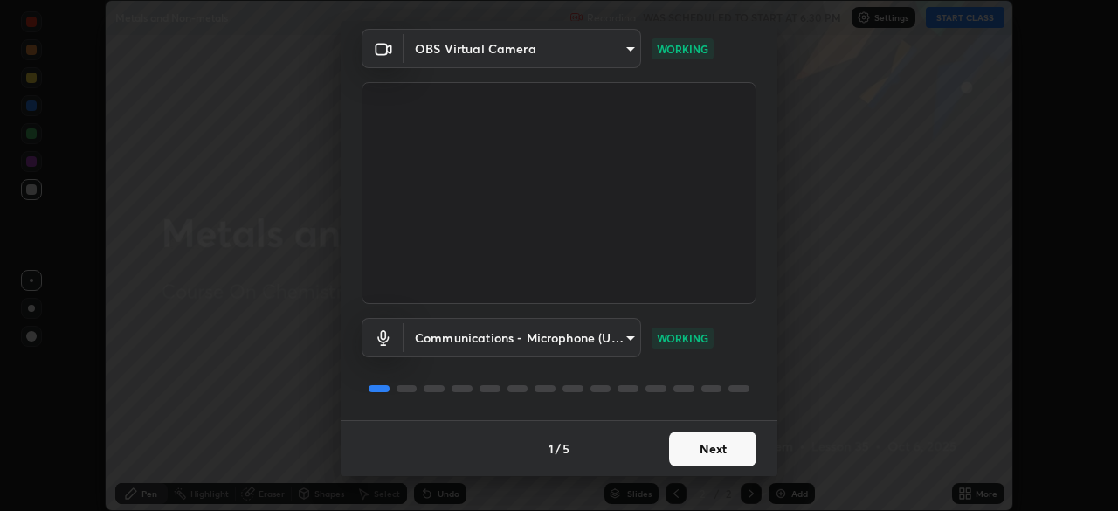
click at [710, 462] on button "Next" at bounding box center [712, 448] width 87 height 35
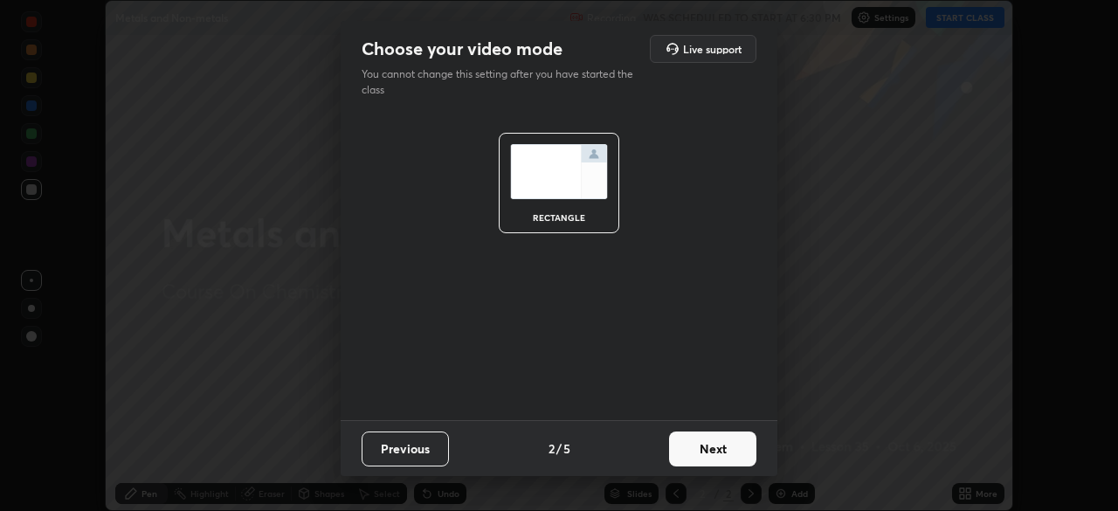
scroll to position [0, 0]
click at [424, 437] on button "Previous" at bounding box center [405, 448] width 87 height 35
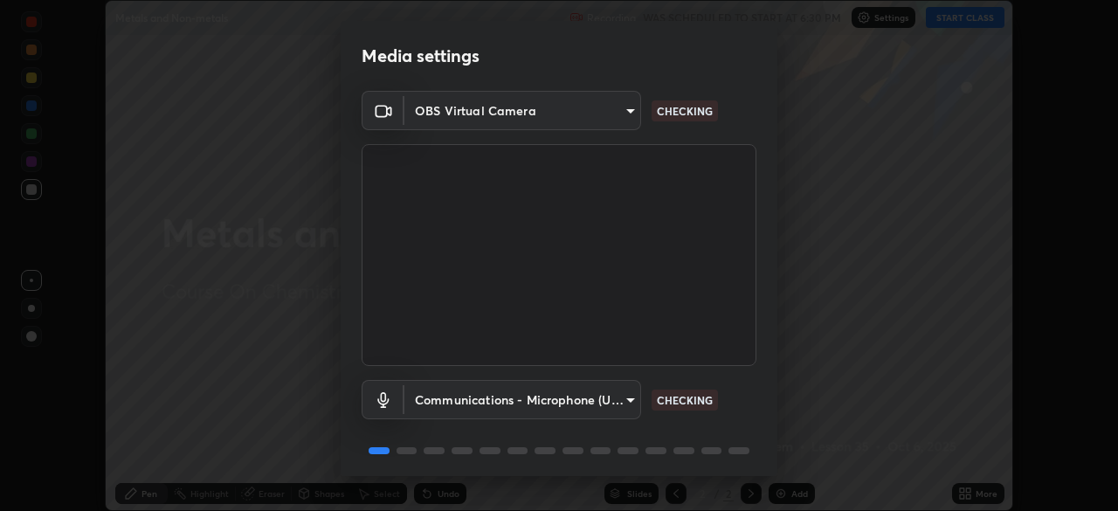
click at [617, 113] on body "Erase all Metals and Non-metals Recording WAS SCHEDULED TO START AT 6:30 PM Set…" at bounding box center [559, 255] width 1118 height 511
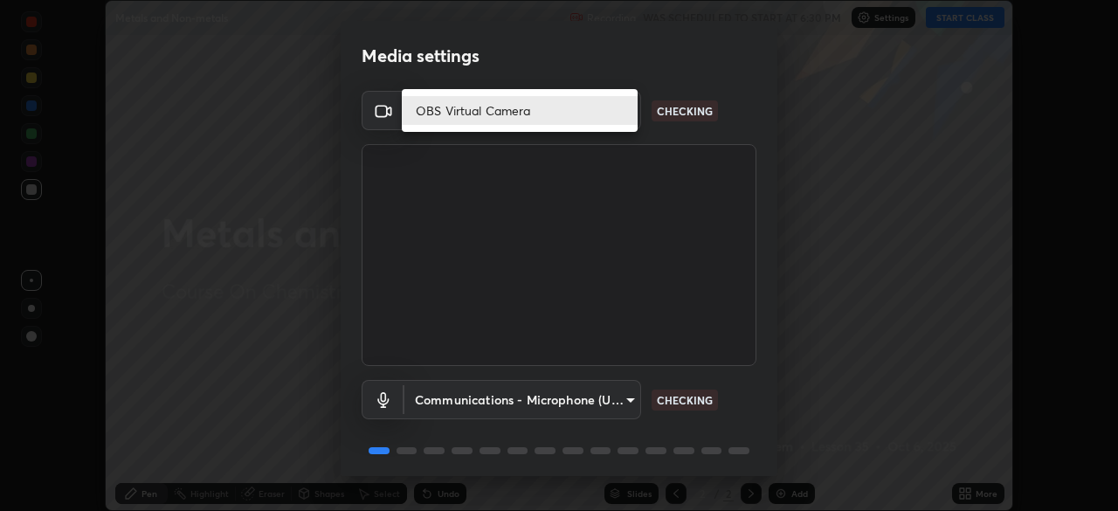
click at [671, 66] on div at bounding box center [559, 255] width 1118 height 511
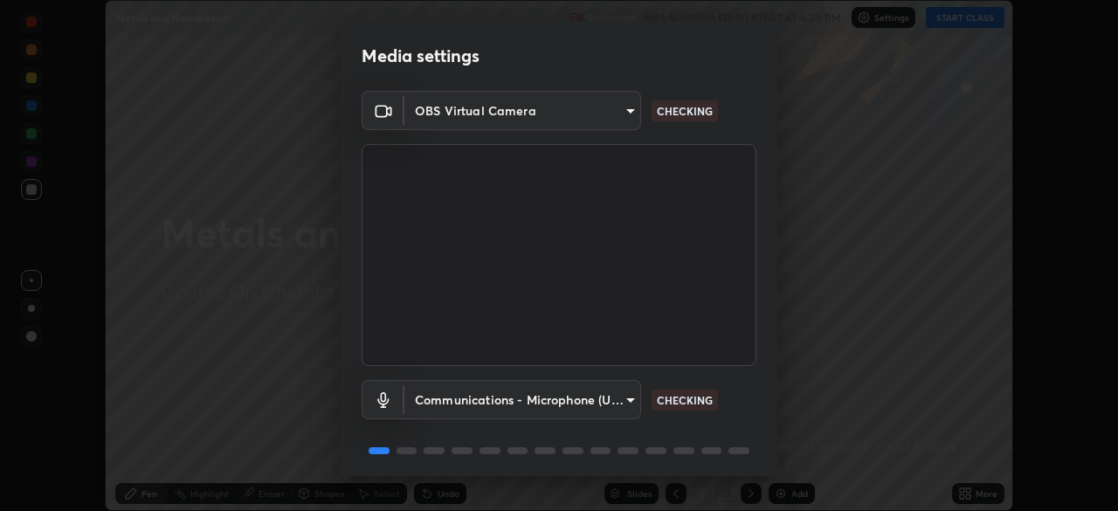
click at [600, 403] on body "Erase all Metals and Non-metals Recording WAS SCHEDULED TO START AT 6:30 PM Set…" at bounding box center [559, 255] width 1118 height 511
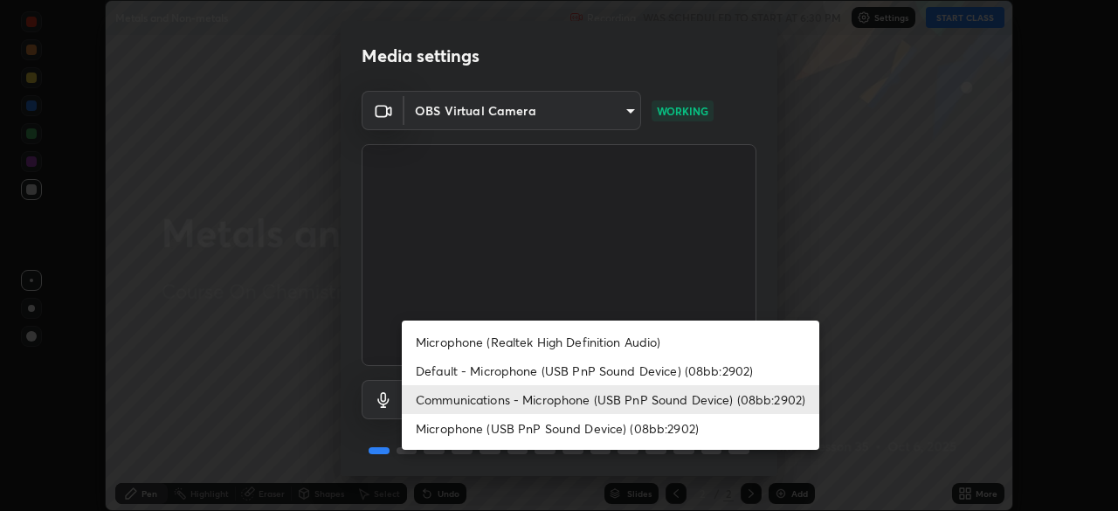
click at [693, 389] on li "Communications - Microphone (USB PnP Sound Device) (08bb:2902)" at bounding box center [610, 399] width 417 height 29
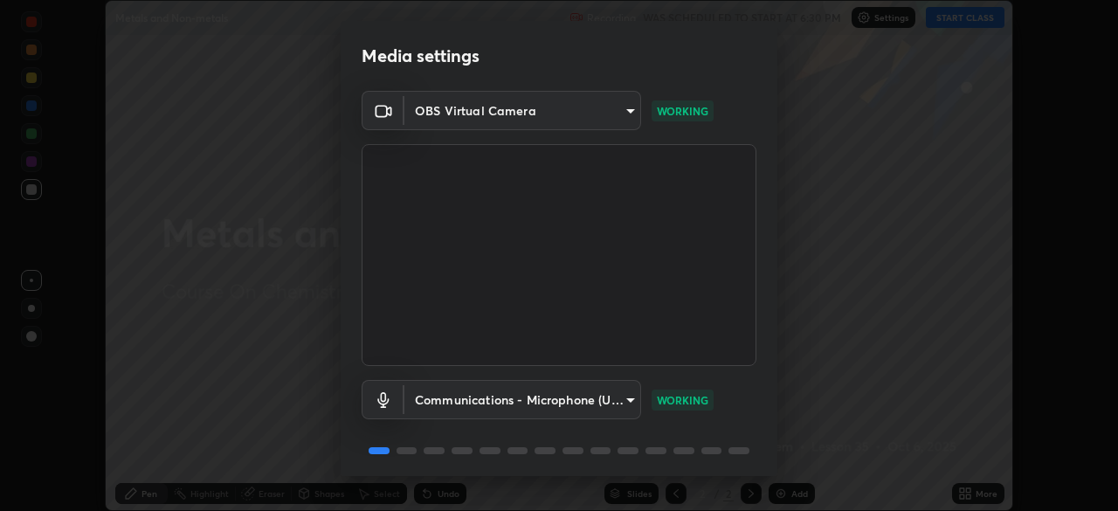
click at [784, 355] on div "Media settings OBS Virtual Camera a3b5dc79f1ecfe858b455d0bb3e71d196843180917418…" at bounding box center [559, 255] width 1118 height 511
click at [623, 107] on body "Erase all Metals and Non-metals Recording WAS SCHEDULED TO START AT 6:30 PM Set…" at bounding box center [559, 255] width 1118 height 511
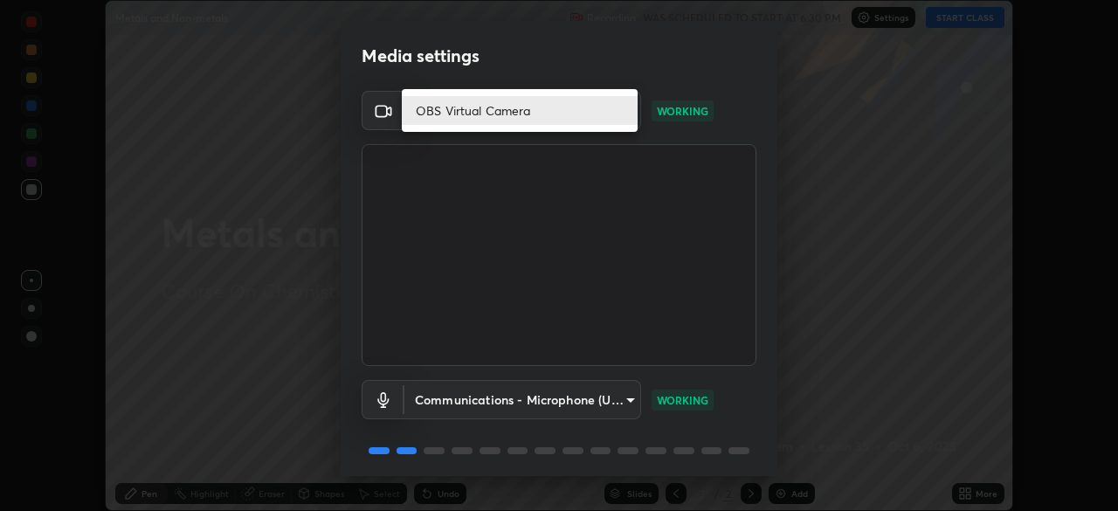
click at [617, 113] on li "OBS Virtual Camera" at bounding box center [520, 110] width 236 height 29
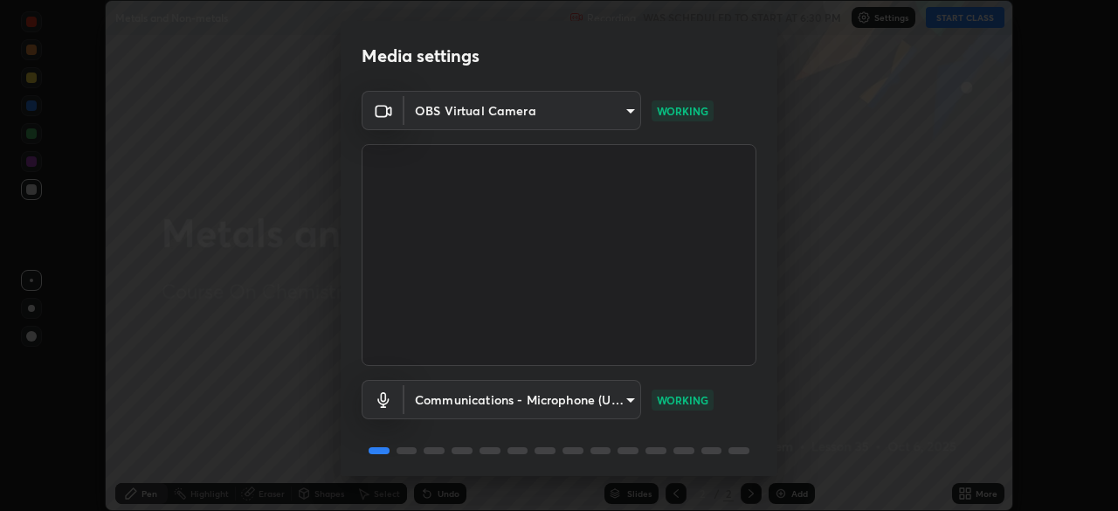
scroll to position [62, 0]
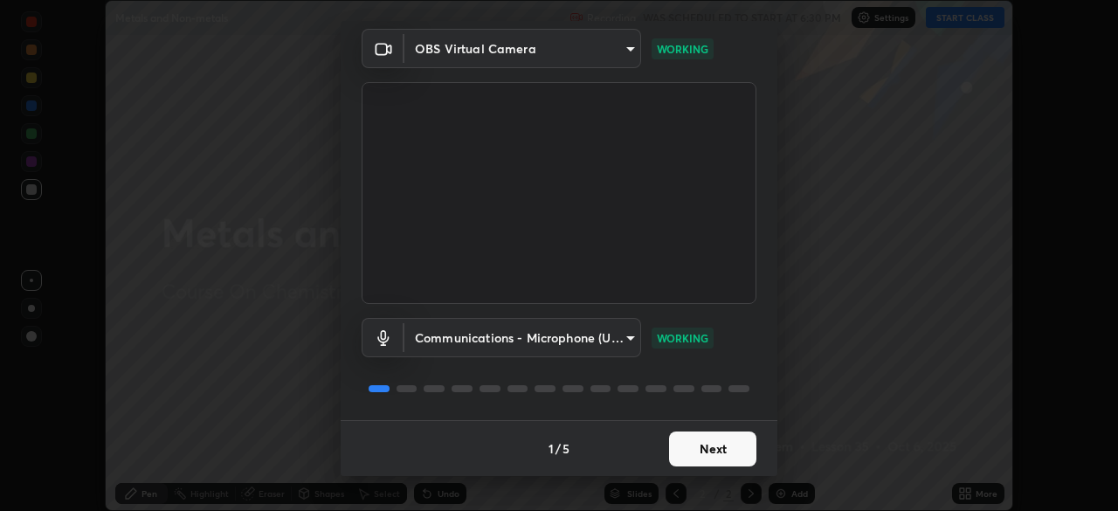
click at [716, 447] on button "Next" at bounding box center [712, 448] width 87 height 35
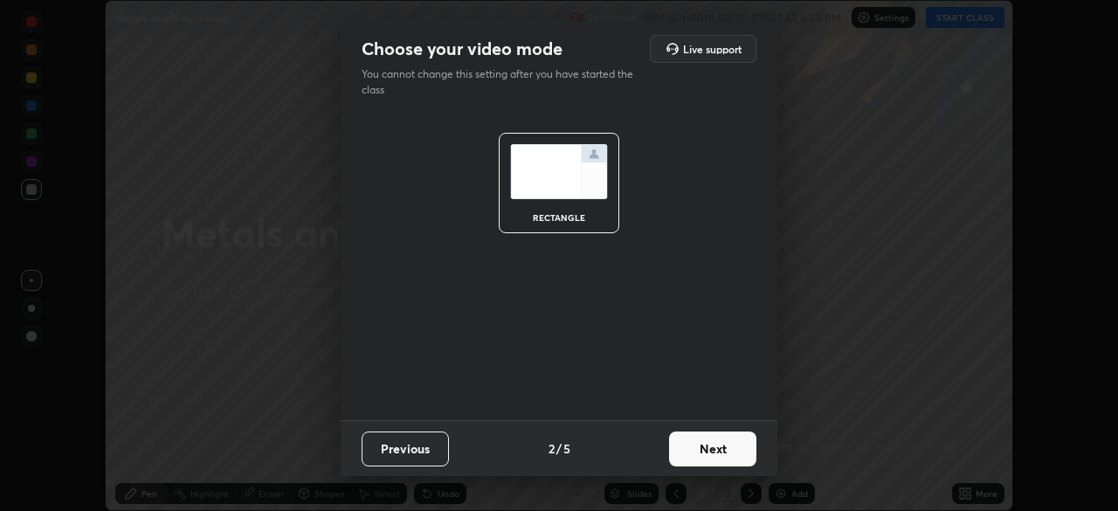
click at [734, 449] on button "Next" at bounding box center [712, 448] width 87 height 35
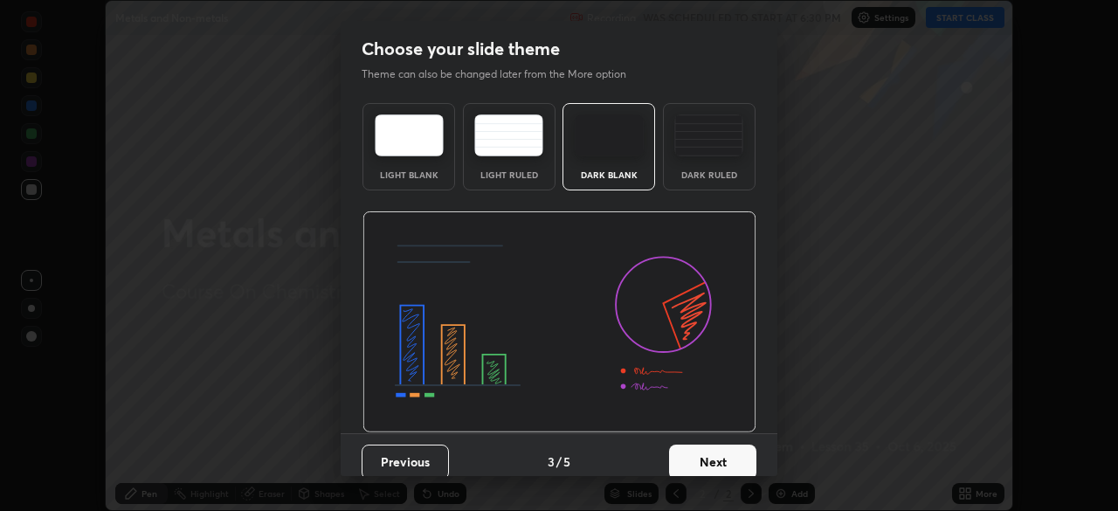
click at [716, 455] on button "Next" at bounding box center [712, 461] width 87 height 35
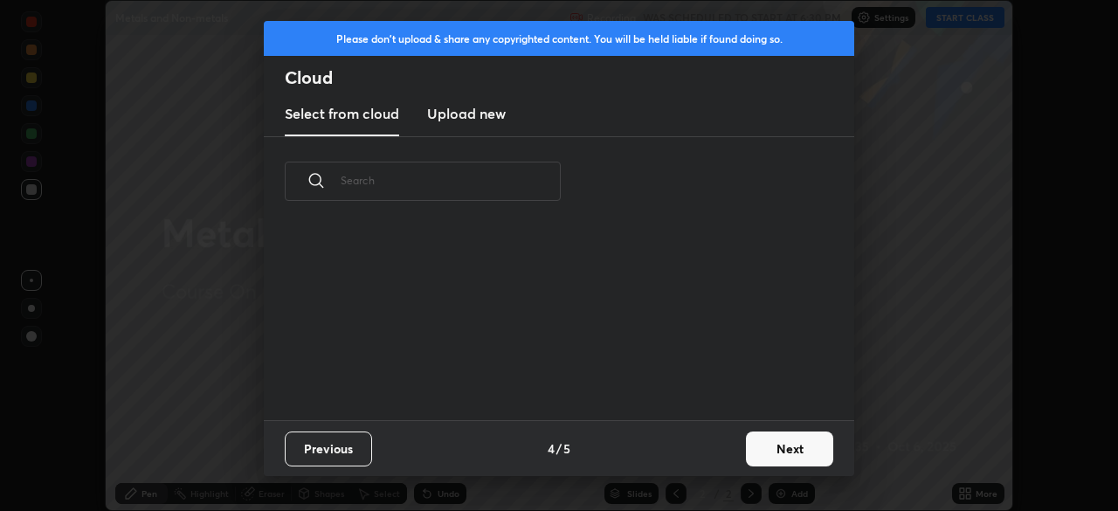
scroll to position [194, 561]
click at [795, 446] on button "Next" at bounding box center [789, 448] width 87 height 35
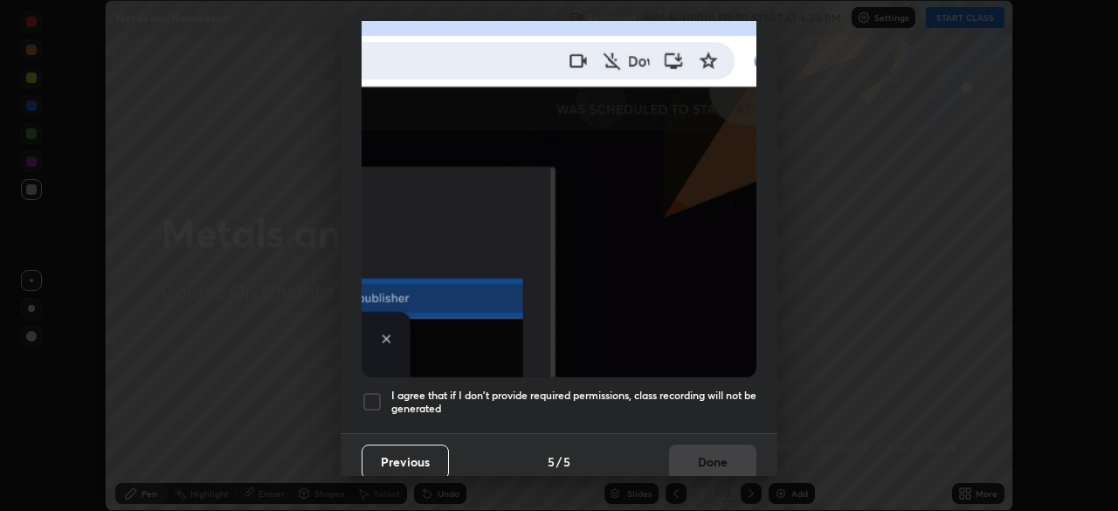
scroll to position [418, 0]
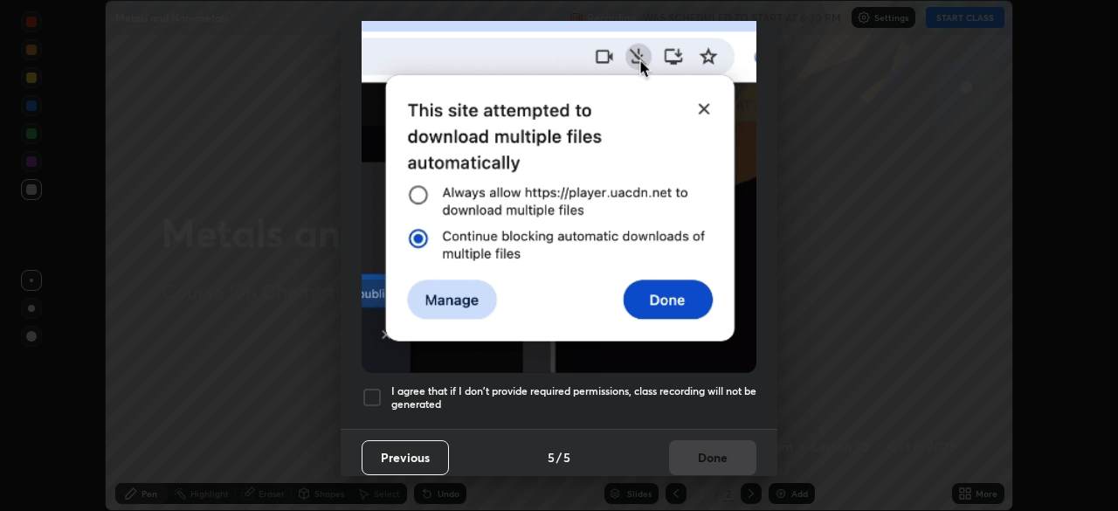
click at [365, 397] on div at bounding box center [372, 397] width 21 height 21
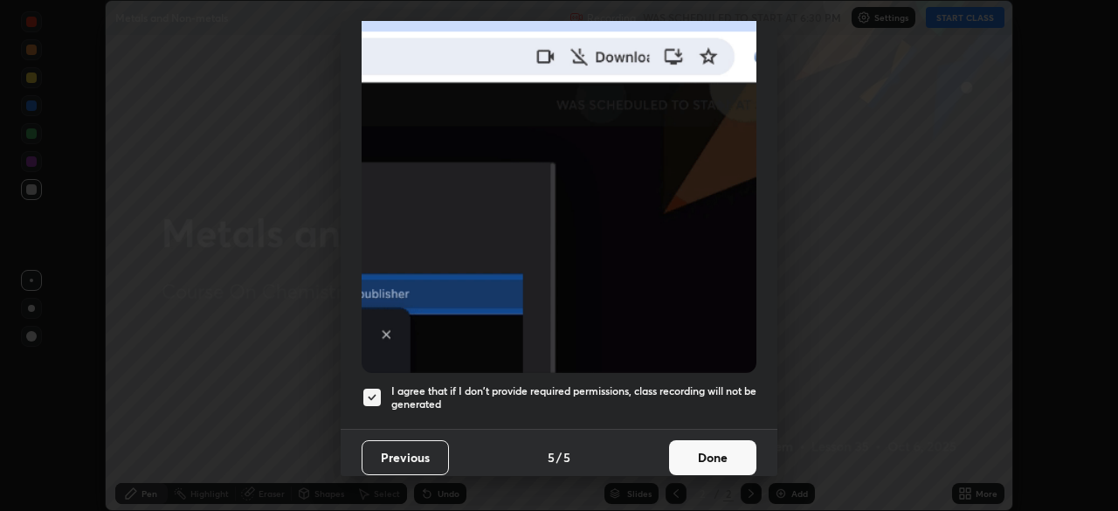
click at [731, 452] on button "Done" at bounding box center [712, 457] width 87 height 35
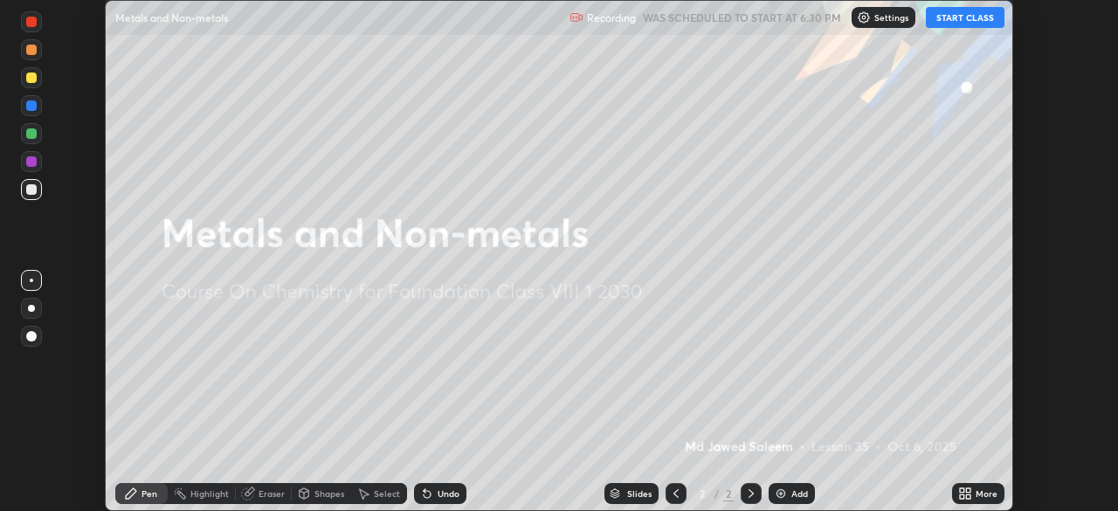
click at [952, 27] on button "START CLASS" at bounding box center [965, 17] width 79 height 21
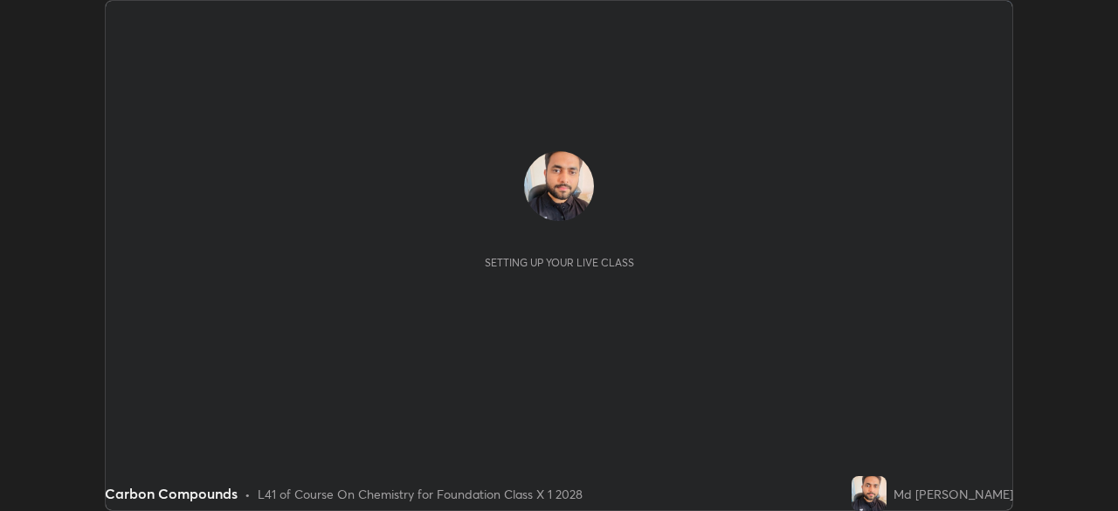
scroll to position [511, 1118]
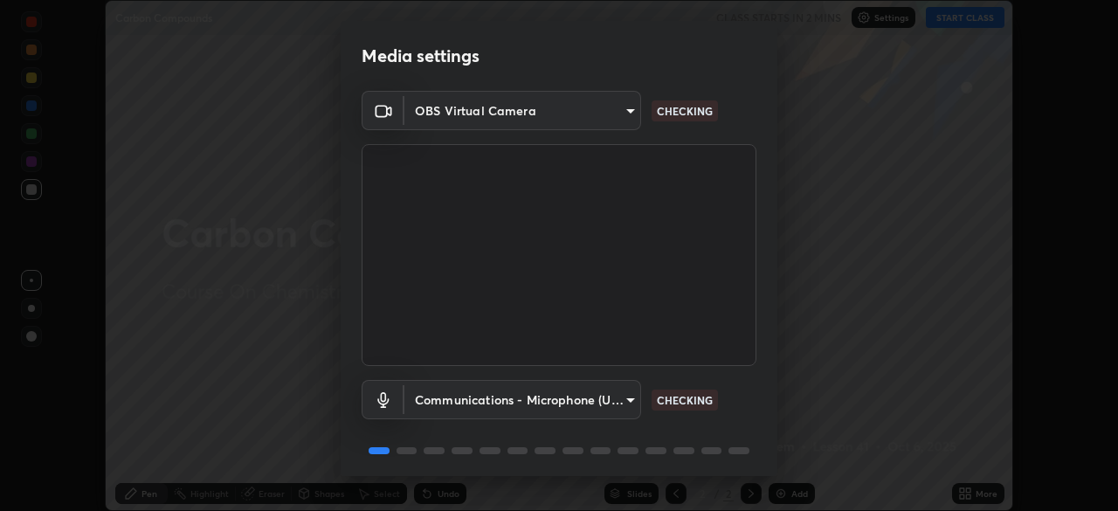
click at [626, 106] on body "Erase all Carbon Compounds CLASS STARTS IN 2 MINS Settings START CLASS Setting …" at bounding box center [559, 255] width 1118 height 511
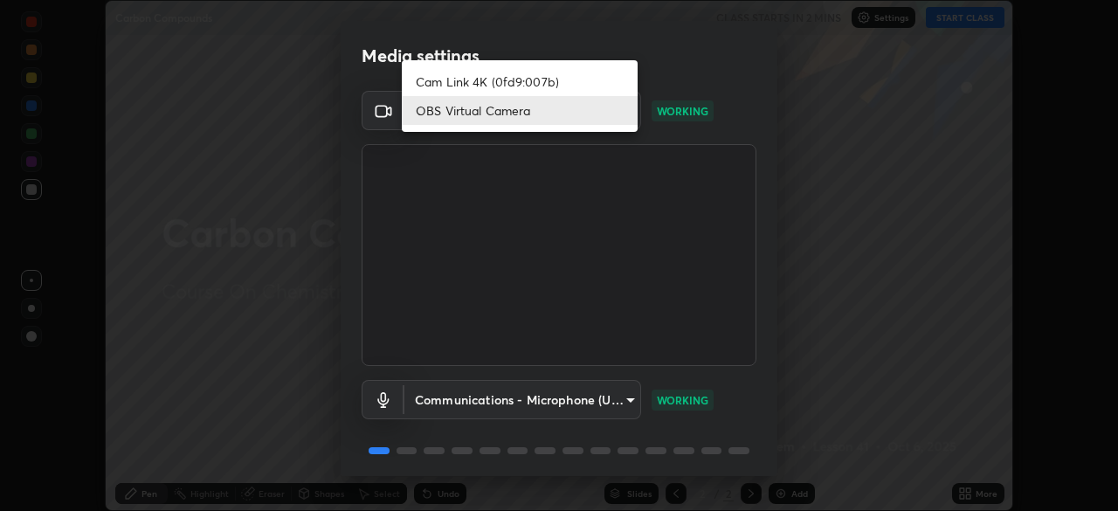
click at [581, 77] on li "Cam Link 4K (0fd9:007b)" at bounding box center [520, 81] width 236 height 29
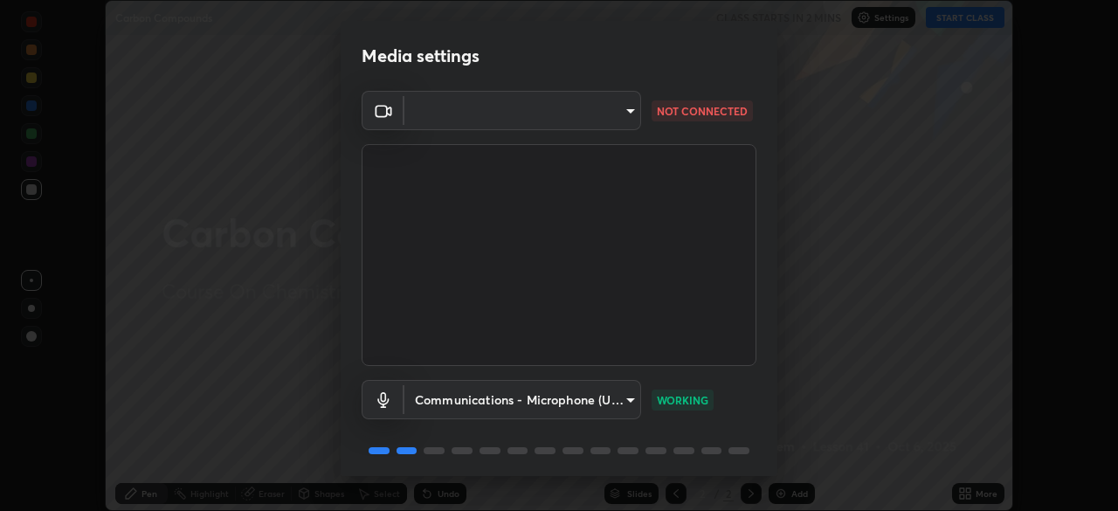
click at [632, 114] on body "Erase all Carbon Compounds CLASS STARTS IN 2 MINS Settings START CLASS Setting …" at bounding box center [559, 255] width 1118 height 511
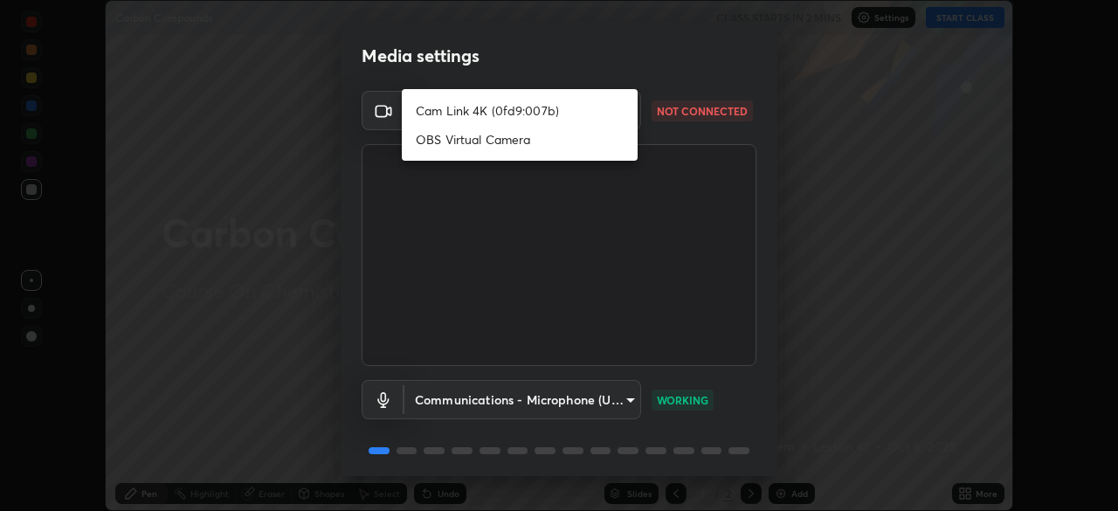
click at [612, 95] on ul "Cam Link 4K (0fd9:007b) OBS Virtual Camera" at bounding box center [520, 125] width 236 height 72
click at [599, 112] on li "Cam Link 4K (0fd9:007b)" at bounding box center [520, 110] width 236 height 29
type input "1aa9a2346586593530aac2cf173ef8fd9a708ba55414d838fbce605f7d08cc12"
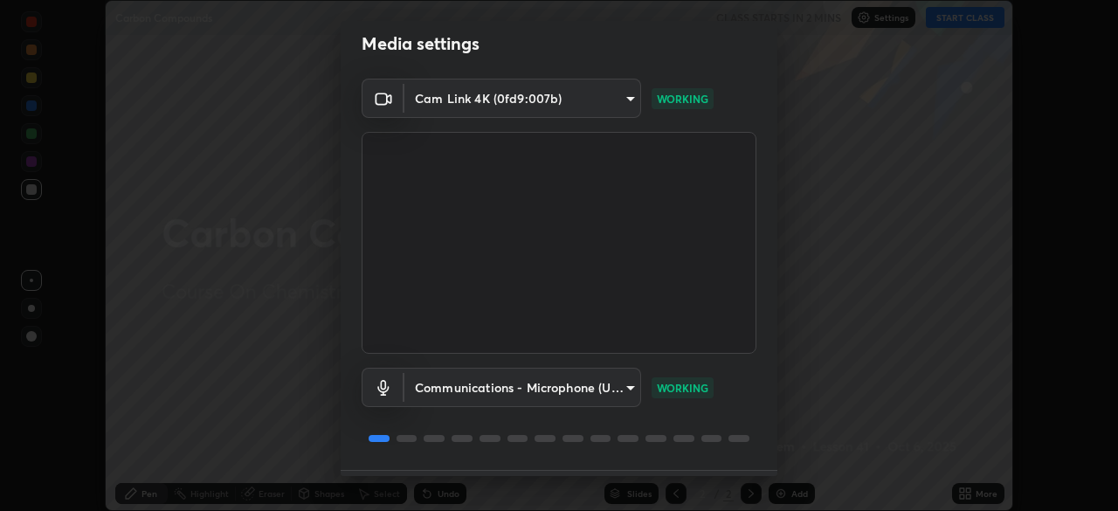
scroll to position [62, 0]
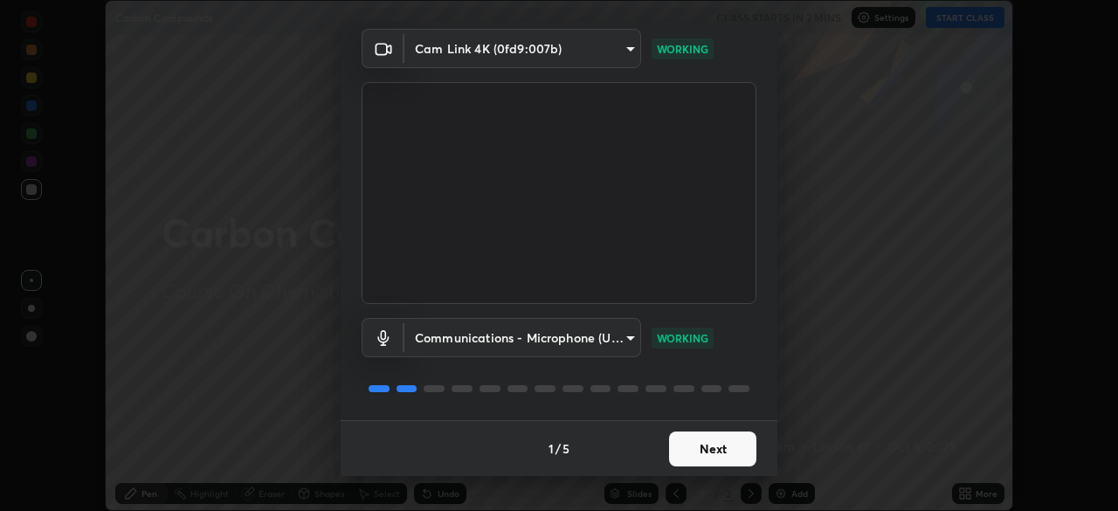
click at [730, 437] on button "Next" at bounding box center [712, 448] width 87 height 35
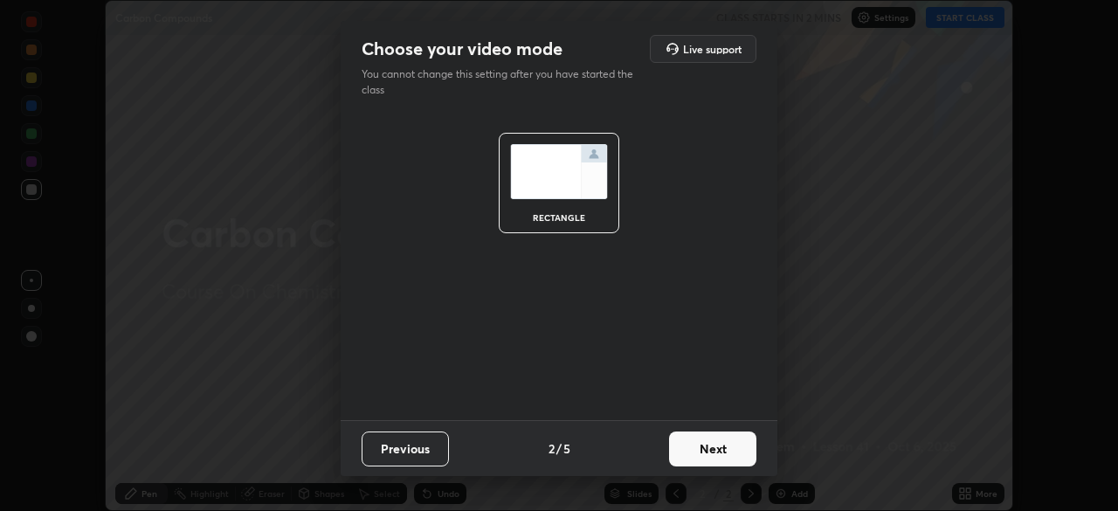
scroll to position [0, 0]
click at [732, 453] on button "Next" at bounding box center [712, 448] width 87 height 35
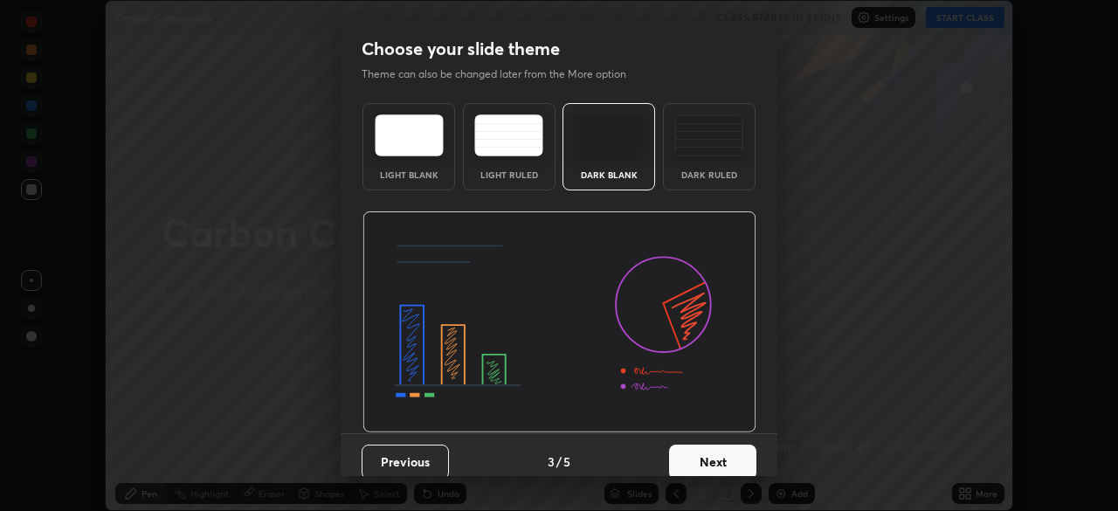
click at [738, 454] on button "Next" at bounding box center [712, 461] width 87 height 35
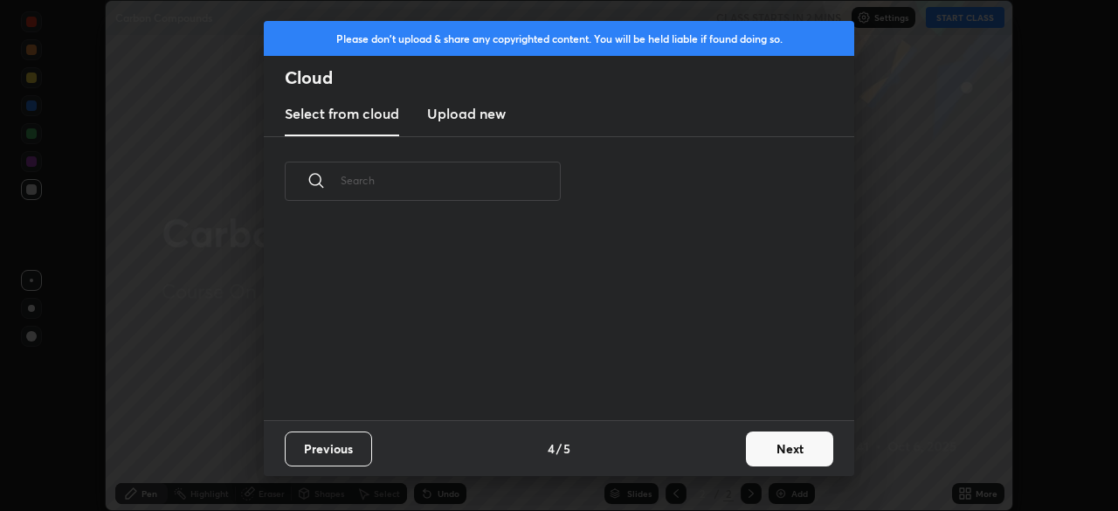
click at [750, 449] on button "Next" at bounding box center [789, 448] width 87 height 35
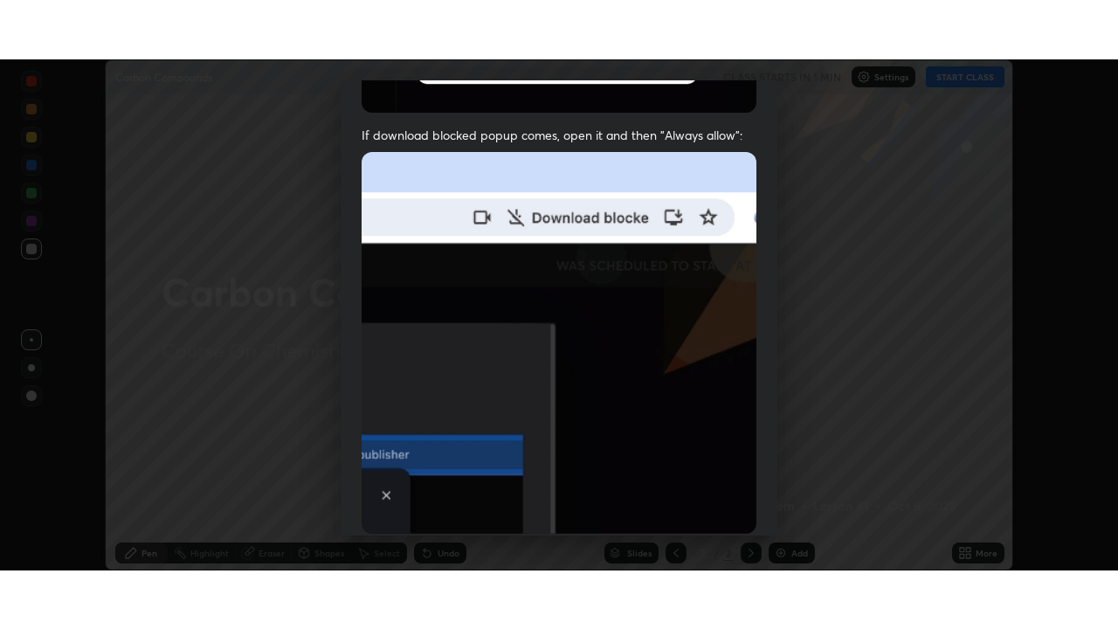
scroll to position [418, 0]
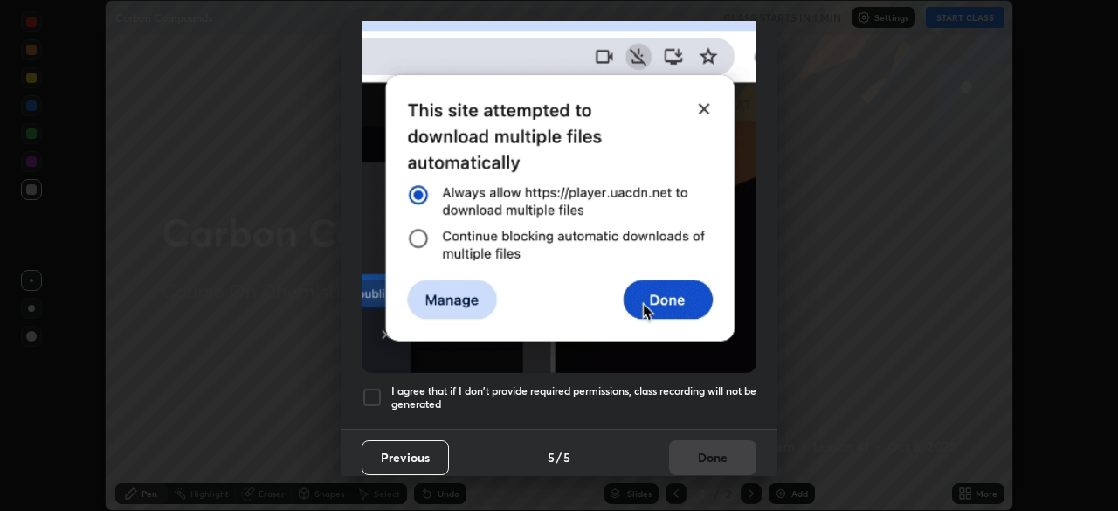
click at [375, 391] on div at bounding box center [372, 397] width 21 height 21
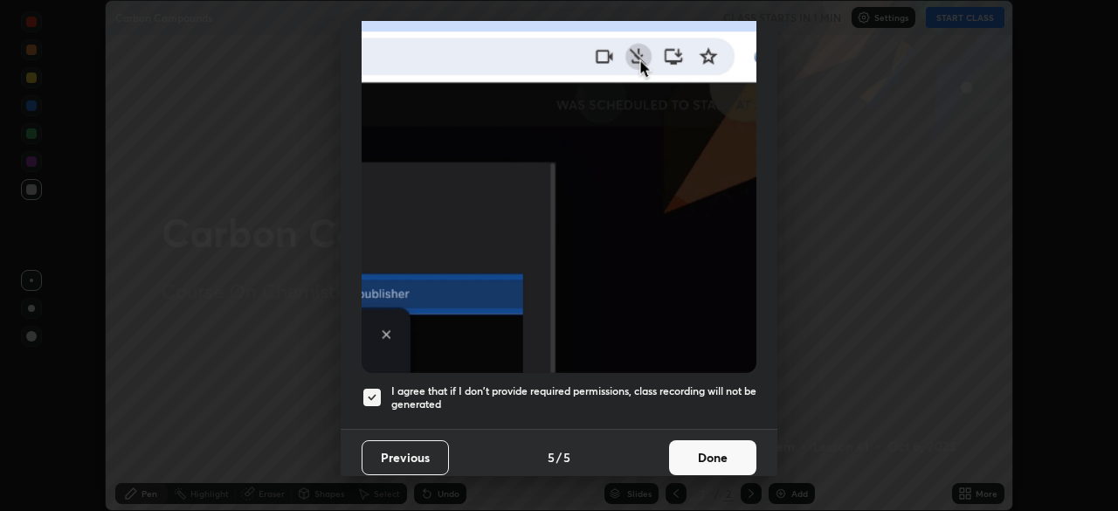
click at [692, 443] on button "Done" at bounding box center [712, 457] width 87 height 35
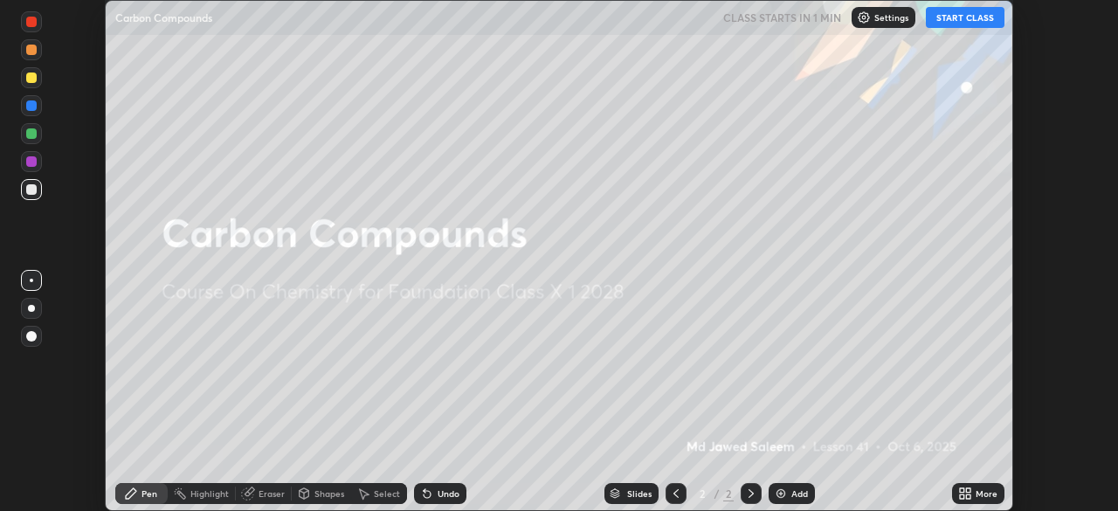
click at [969, 23] on button "START CLASS" at bounding box center [965, 17] width 79 height 21
click at [950, 485] on div "Slides 2 / 2 Add" at bounding box center [709, 493] width 486 height 35
click at [972, 494] on div "More" at bounding box center [978, 493] width 52 height 21
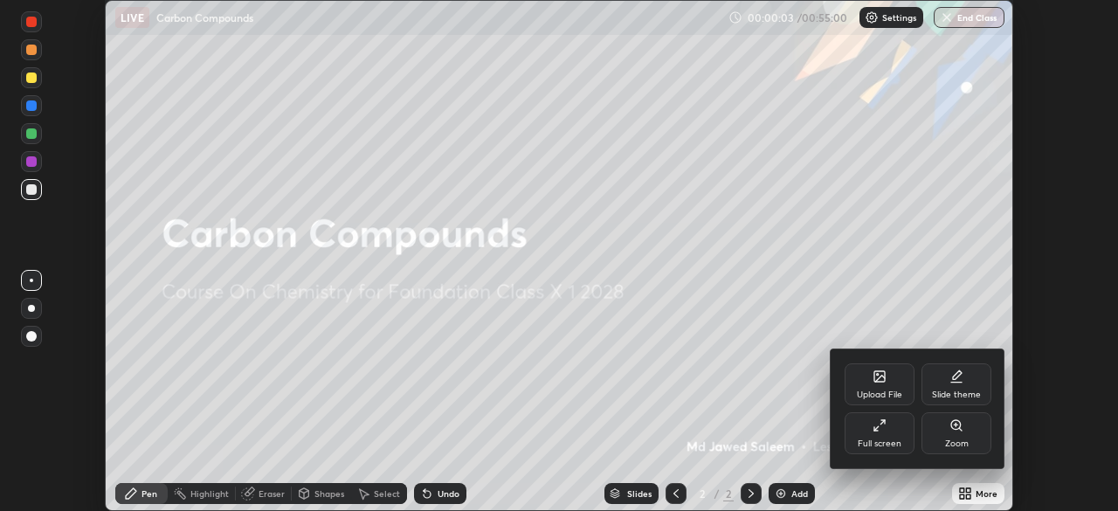
click at [865, 420] on div "Full screen" at bounding box center [879, 433] width 70 height 42
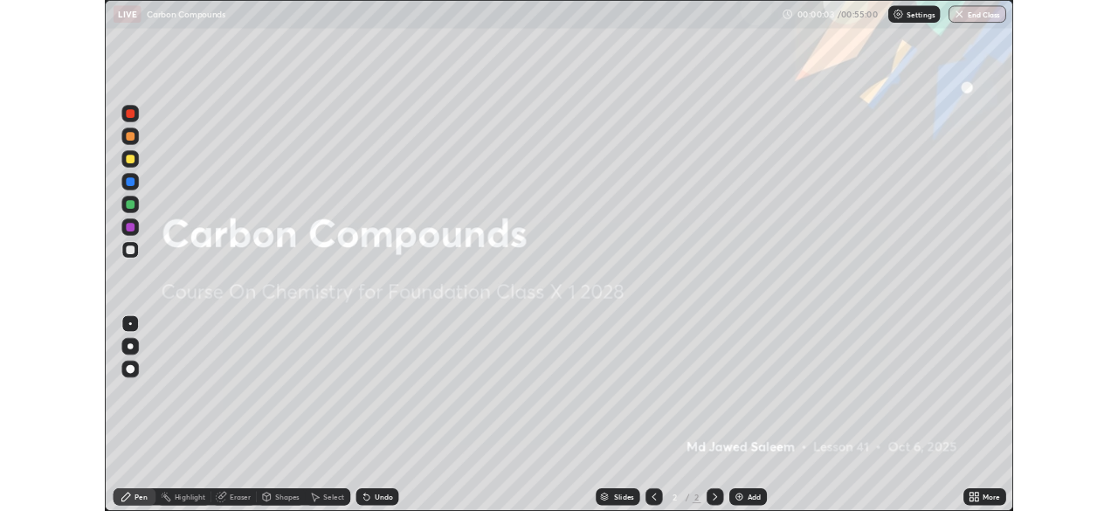
scroll to position [629, 1118]
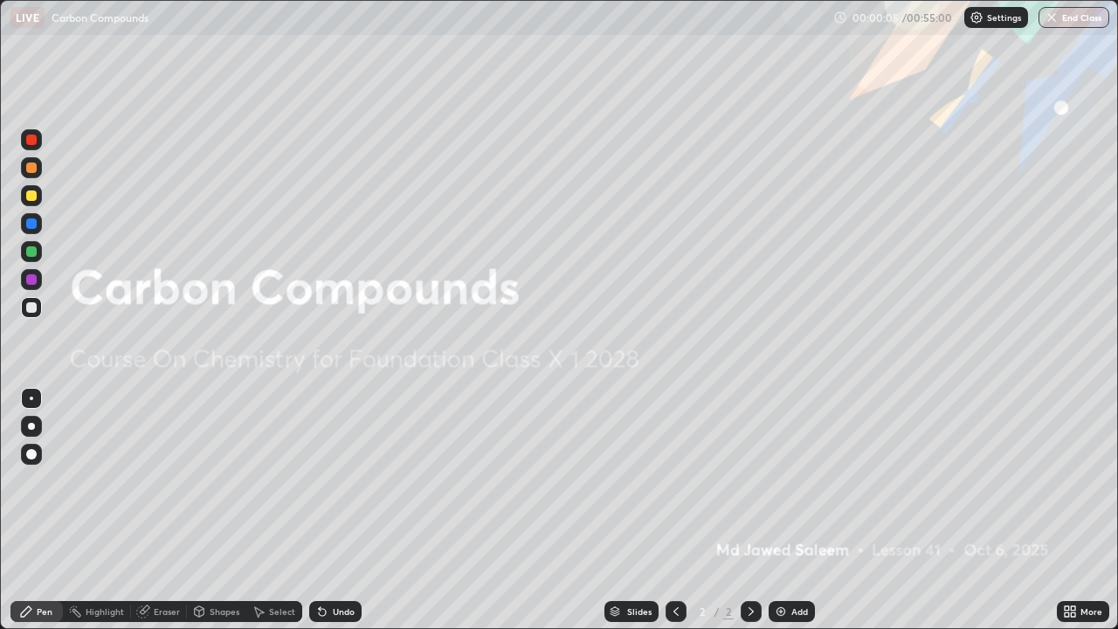
click at [788, 510] on div "Add" at bounding box center [791, 611] width 46 height 21
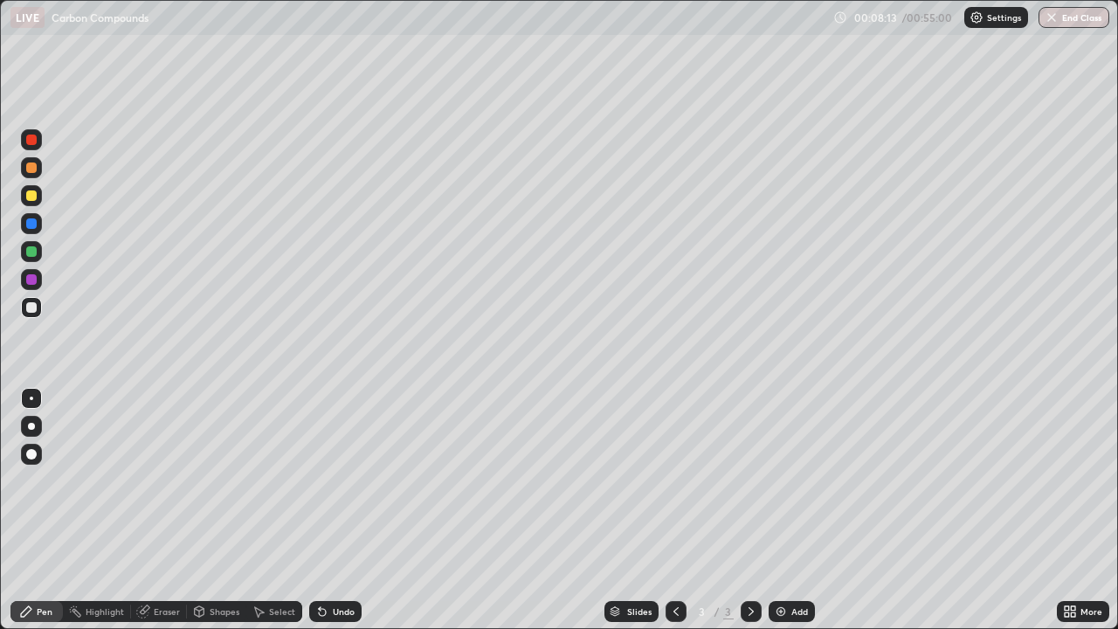
click at [791, 510] on div "Add" at bounding box center [799, 611] width 17 height 9
click at [31, 251] on div at bounding box center [31, 251] width 10 height 10
click at [781, 510] on img at bounding box center [781, 611] width 14 height 14
click at [744, 510] on div at bounding box center [750, 611] width 21 height 21
click at [780, 510] on img at bounding box center [781, 611] width 14 height 14
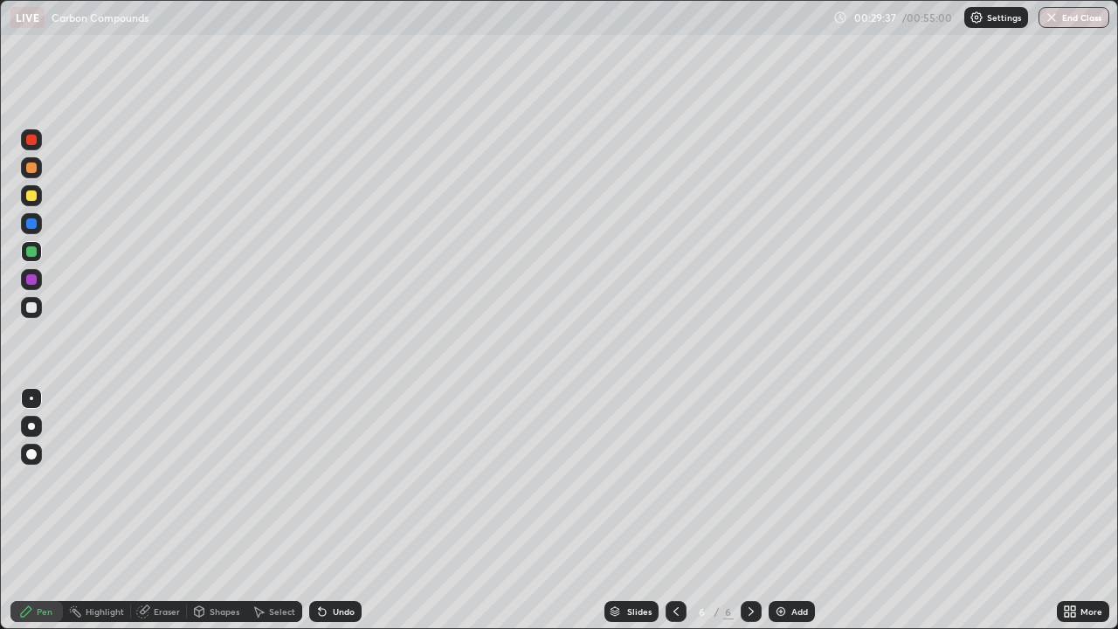
click at [1077, 510] on div "More" at bounding box center [1083, 611] width 52 height 21
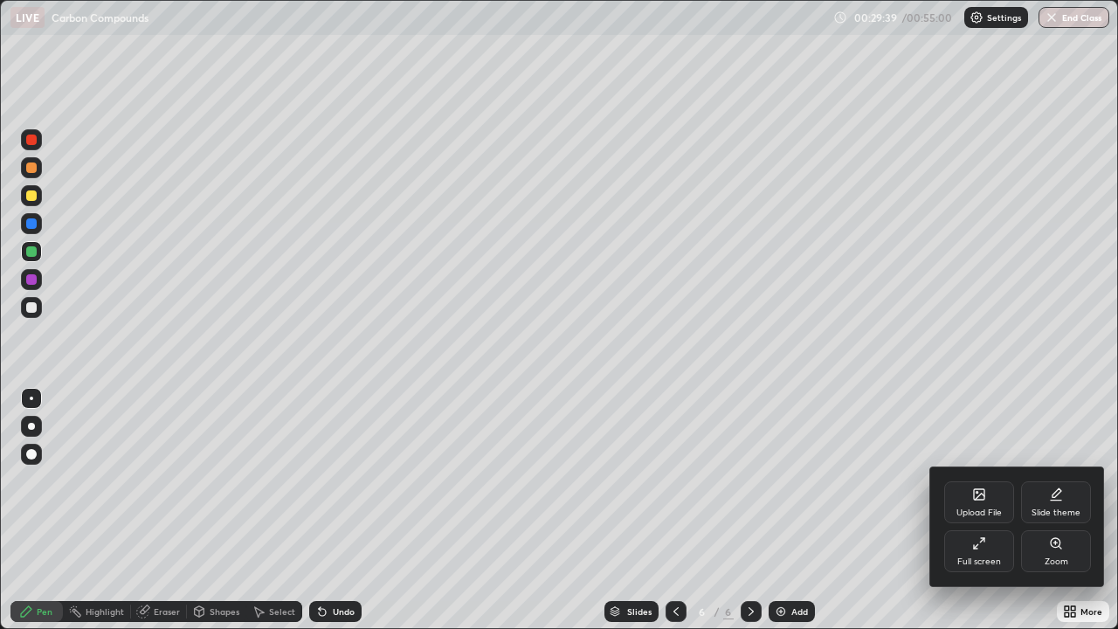
click at [977, 510] on icon at bounding box center [979, 543] width 14 height 14
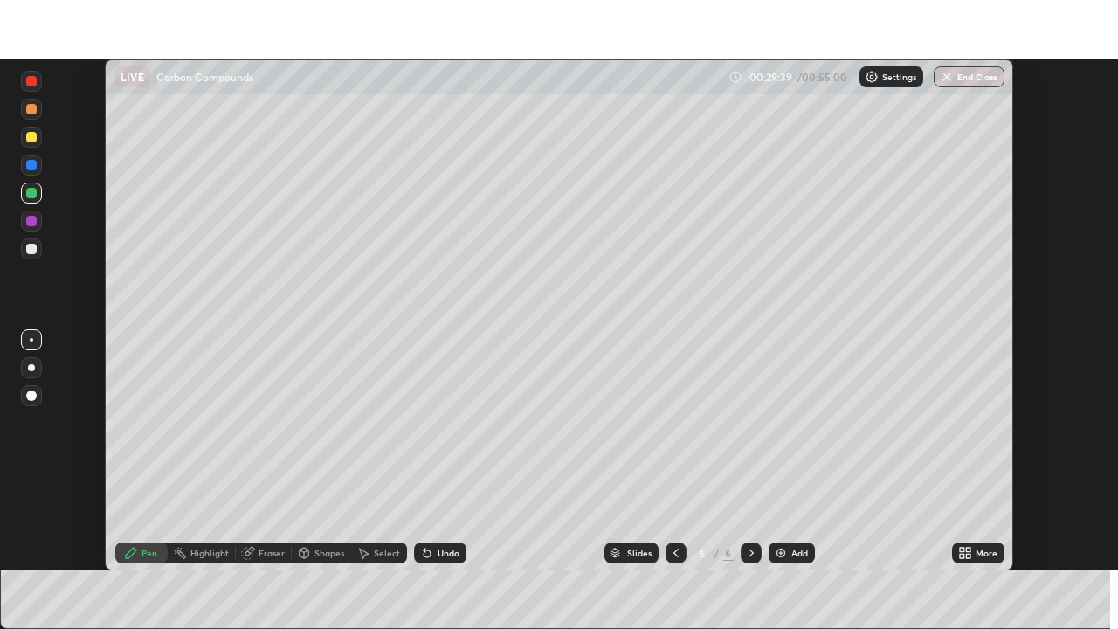
scroll to position [86811, 86204]
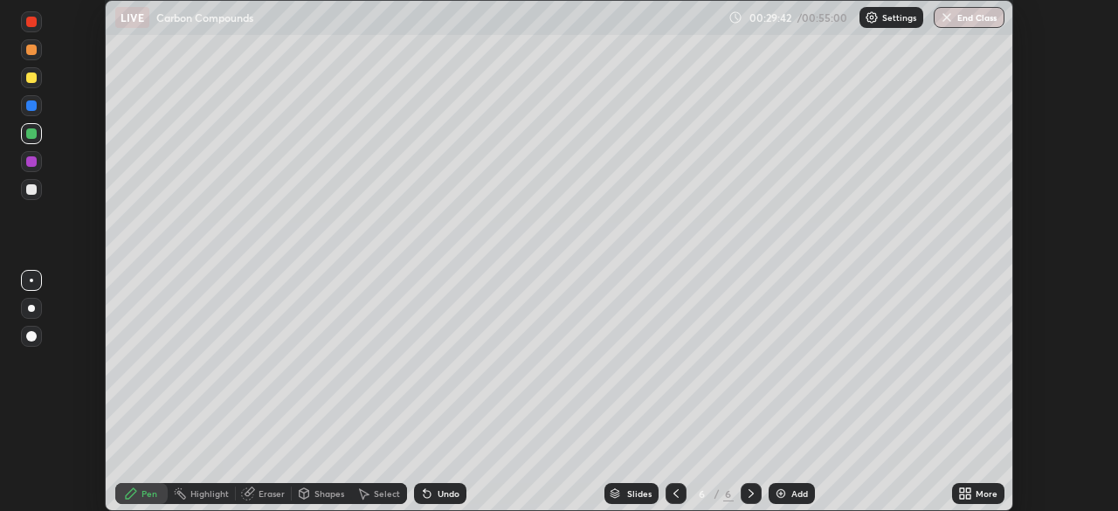
click at [973, 496] on div "More" at bounding box center [978, 493] width 52 height 21
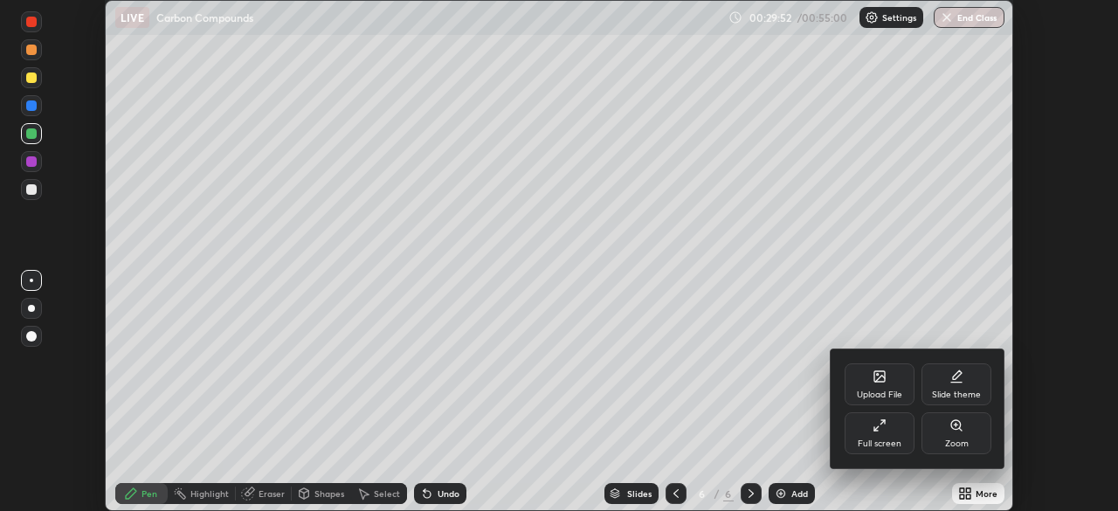
click at [801, 449] on div at bounding box center [559, 255] width 1118 height 511
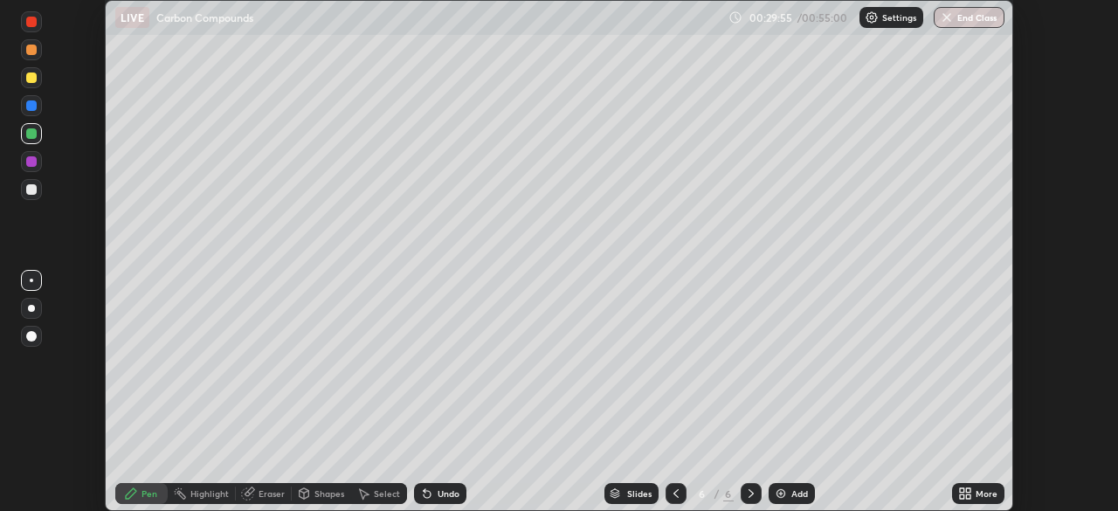
click at [675, 492] on icon at bounding box center [676, 493] width 14 height 14
click at [970, 486] on div "More" at bounding box center [978, 493] width 52 height 21
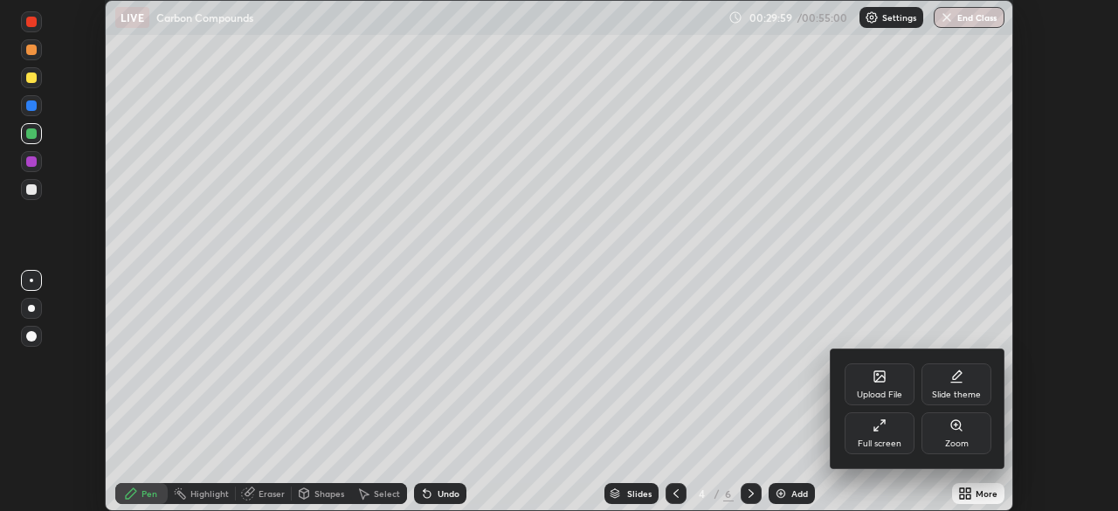
click at [892, 442] on div "Full screen" at bounding box center [880, 443] width 44 height 9
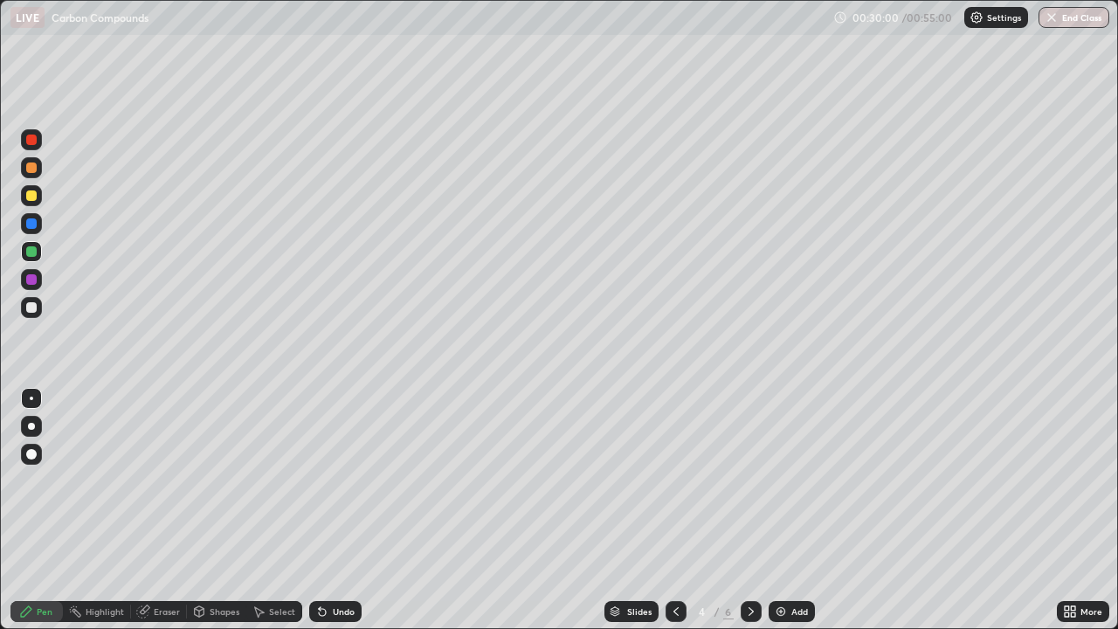
scroll to position [629, 1118]
click at [748, 510] on icon at bounding box center [750, 611] width 5 height 9
click at [794, 510] on div "Add" at bounding box center [799, 611] width 17 height 9
click at [1071, 27] on button "End Class" at bounding box center [1073, 17] width 71 height 21
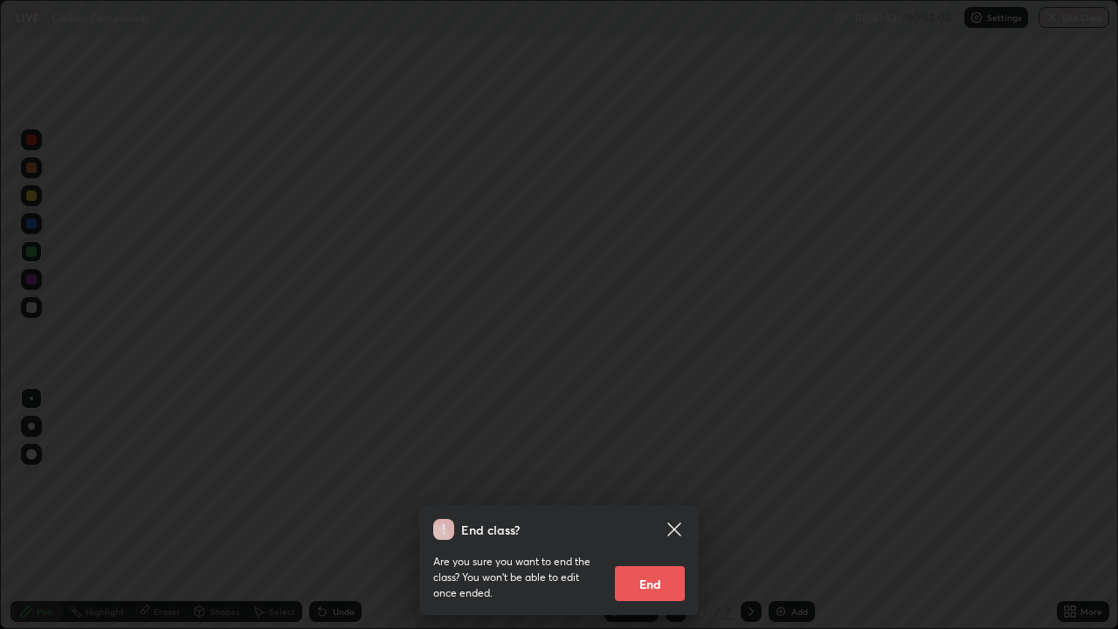
click at [658, 510] on button "End" at bounding box center [650, 583] width 70 height 35
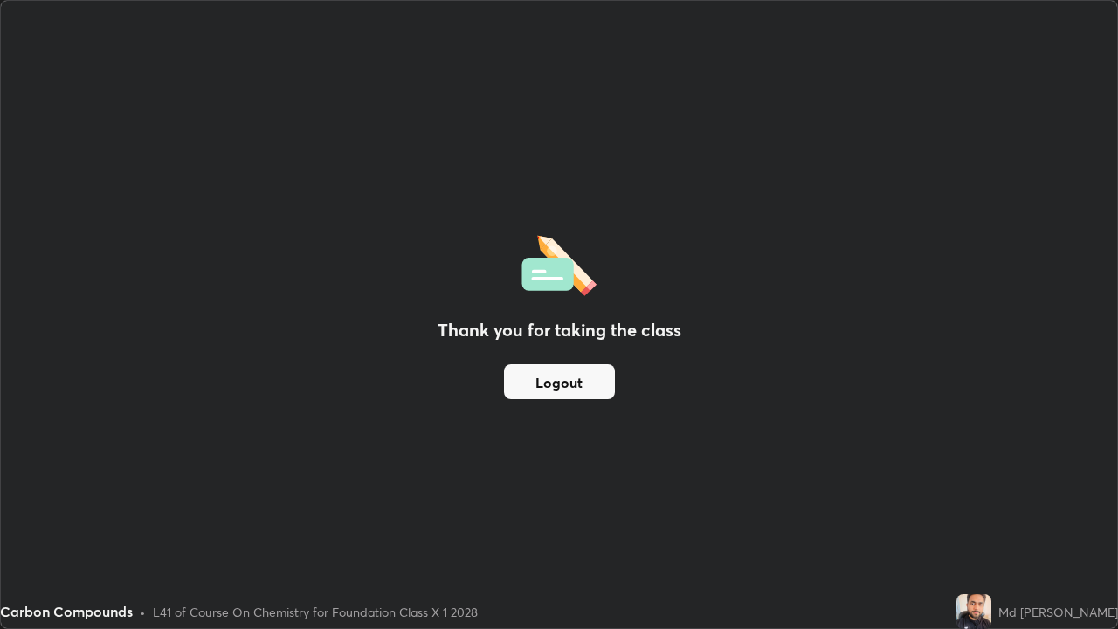
click at [583, 395] on button "Logout" at bounding box center [559, 381] width 111 height 35
